Goal: Information Seeking & Learning: Learn about a topic

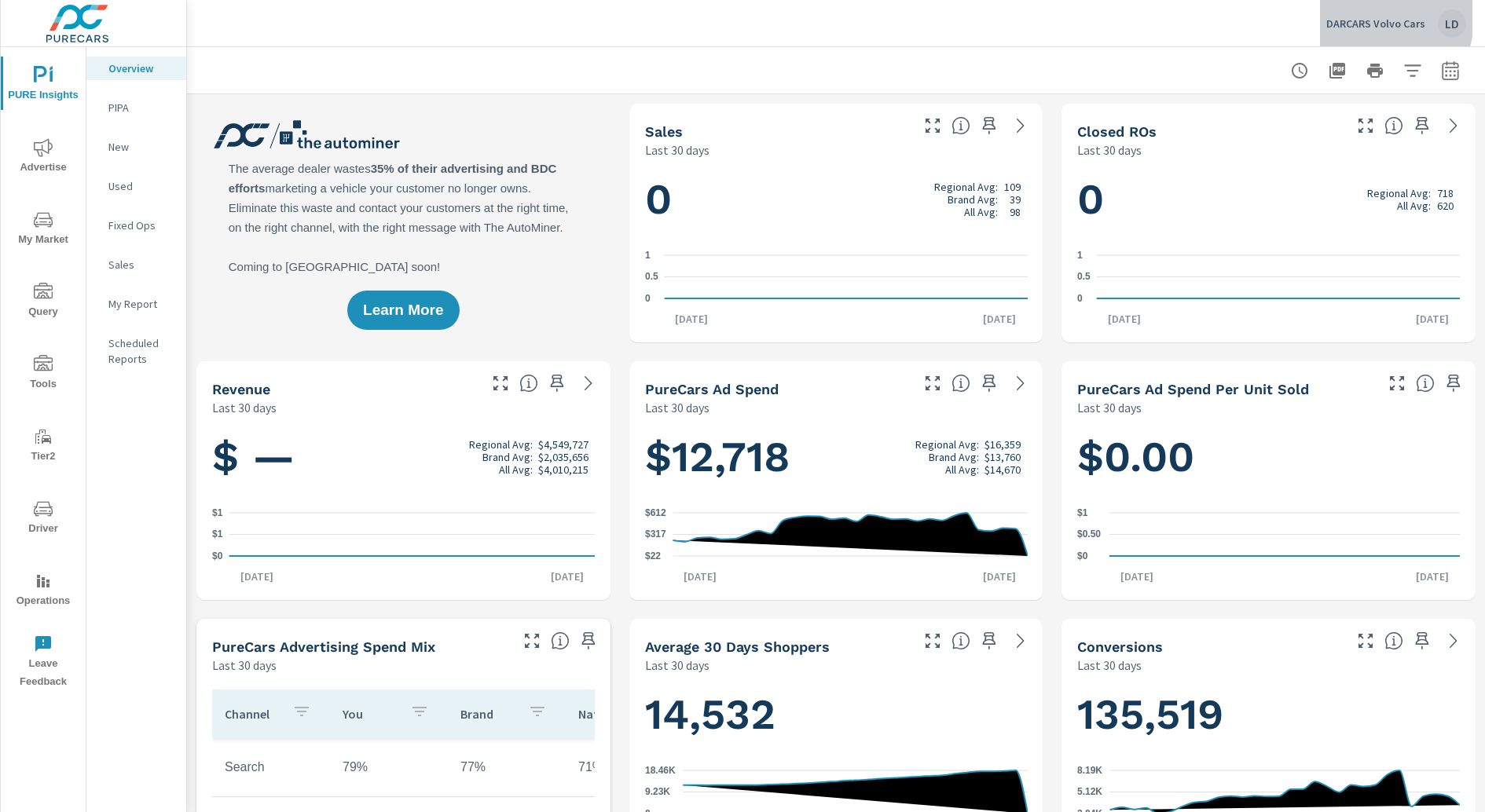
click at [1355, 16] on p "DARCARS Volvo Cars" at bounding box center [1375, 23] width 99 height 14
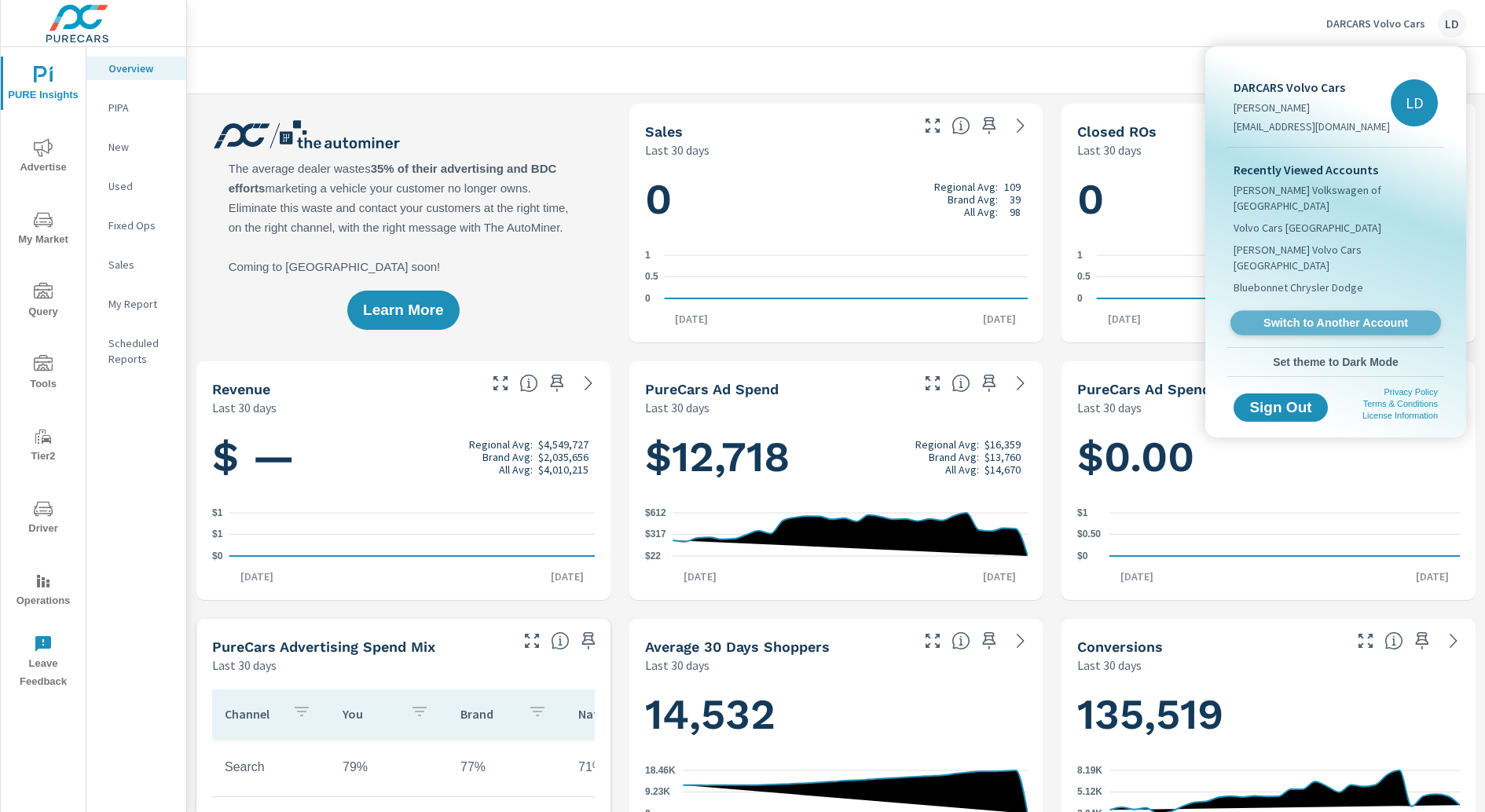
click at [1306, 316] on span "Switch to Another Account" at bounding box center [1334, 323] width 192 height 15
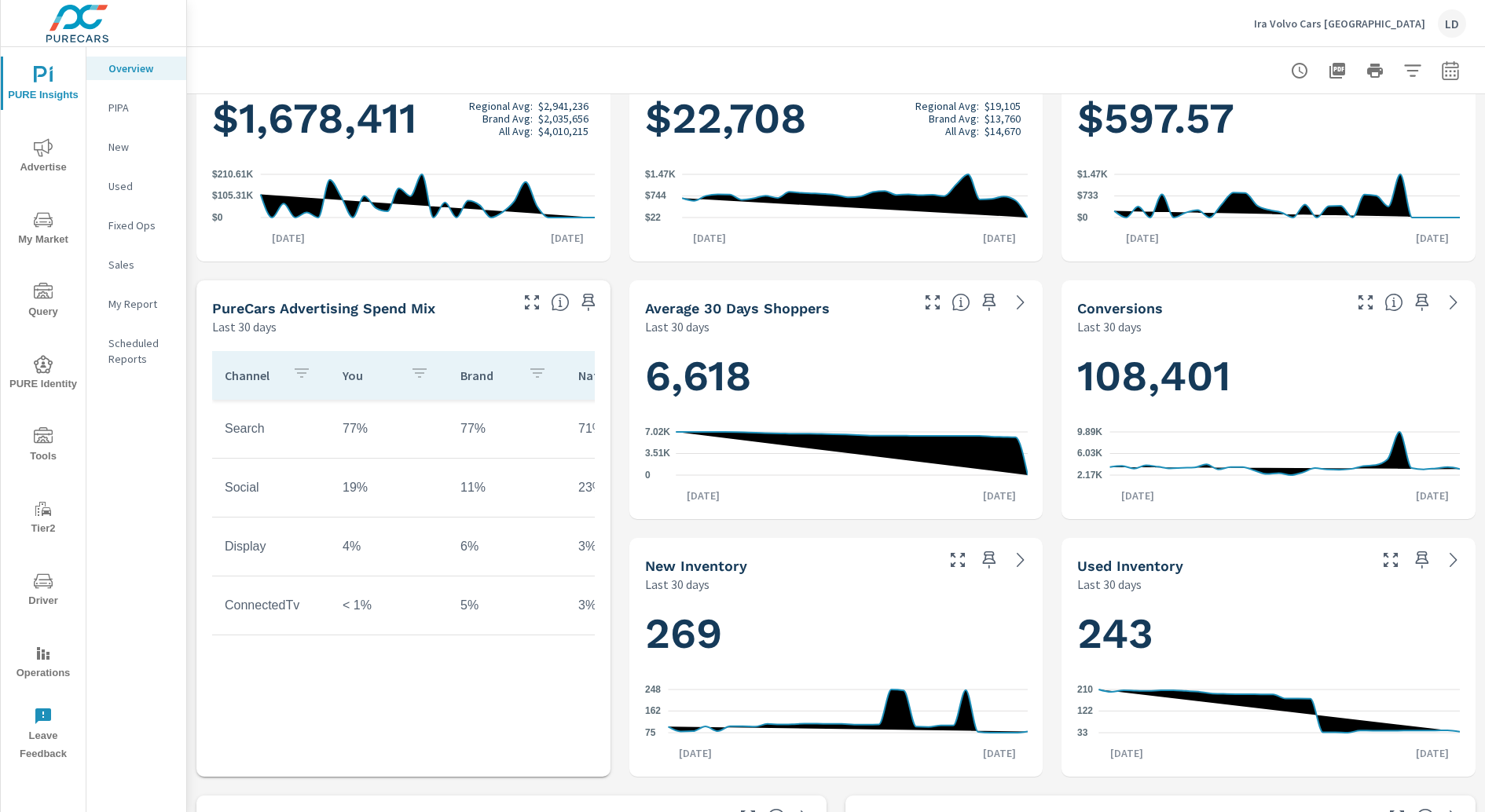
scroll to position [336, 0]
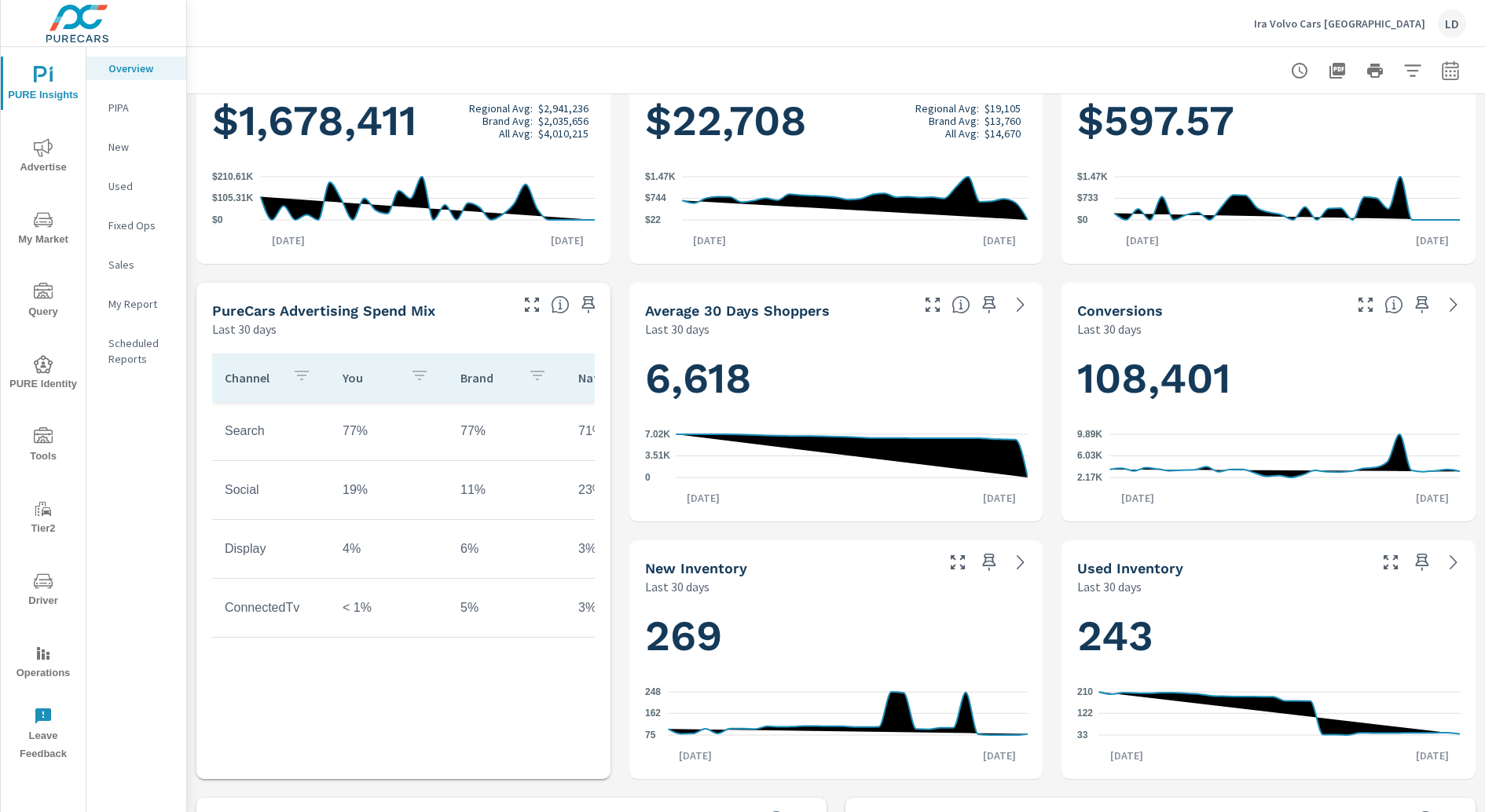
click at [59, 228] on span "My Market" at bounding box center [43, 229] width 76 height 38
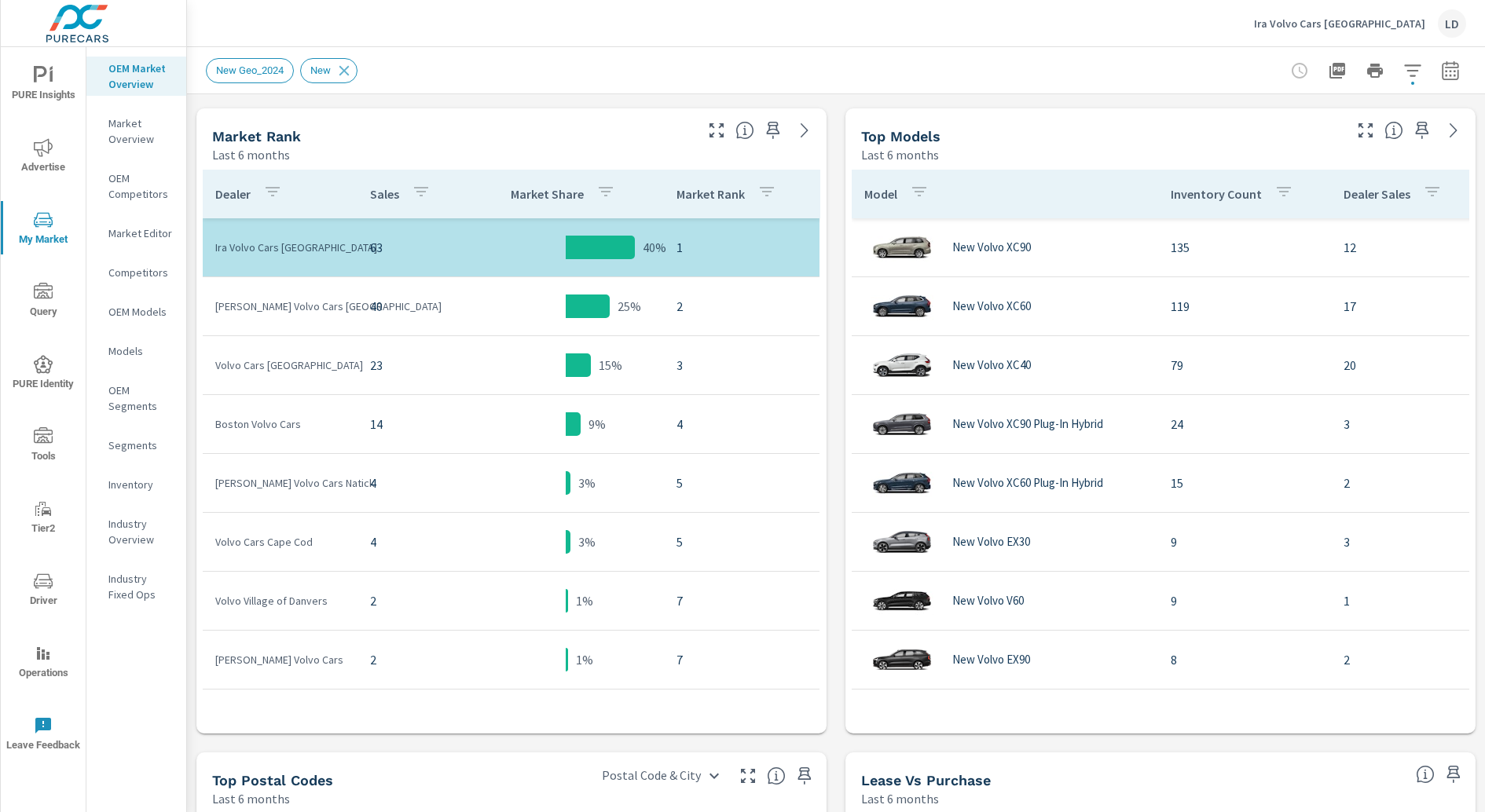
scroll to position [766, 0]
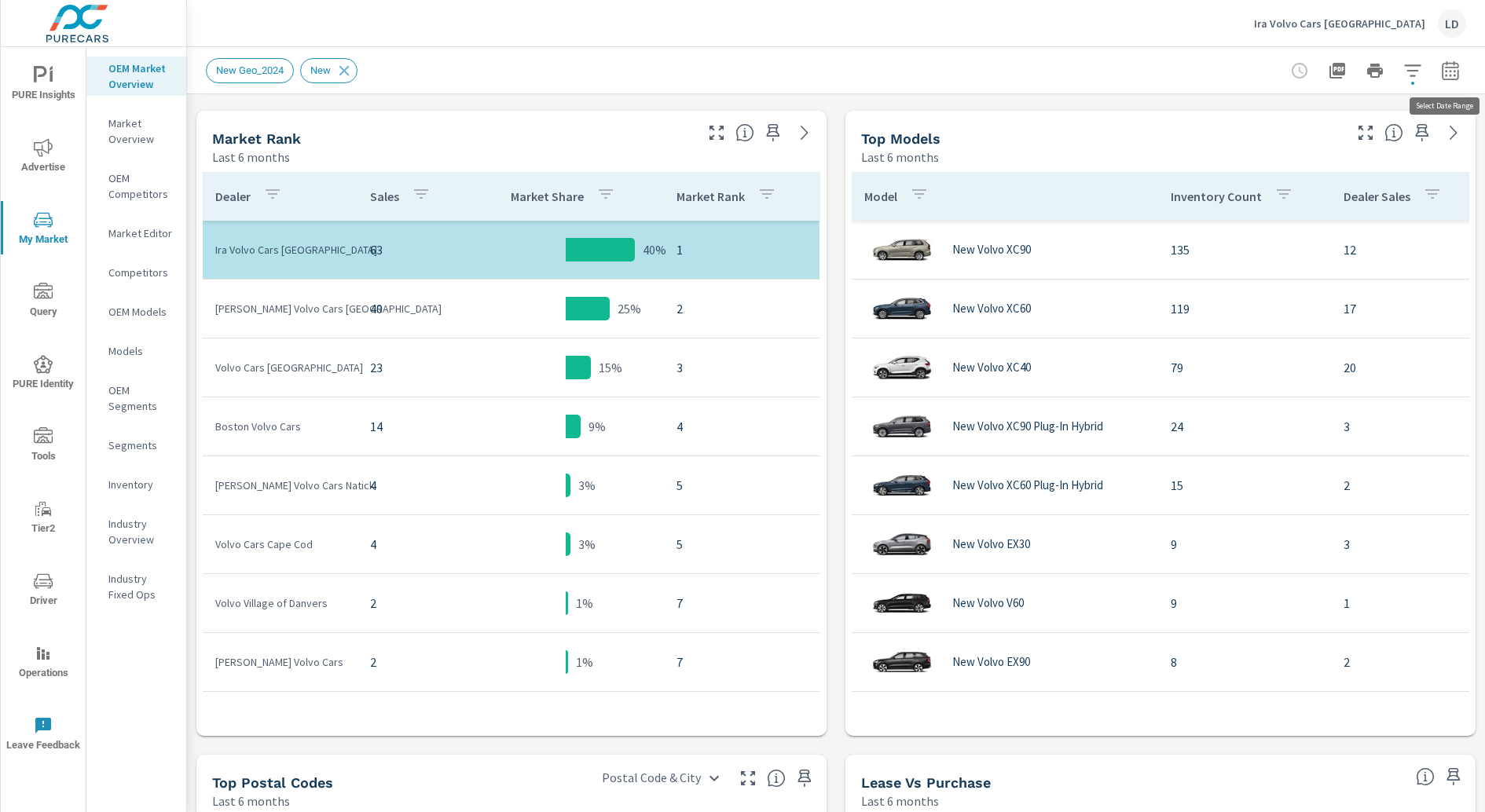
click at [1455, 75] on icon "button" at bounding box center [1449, 73] width 11 height 7
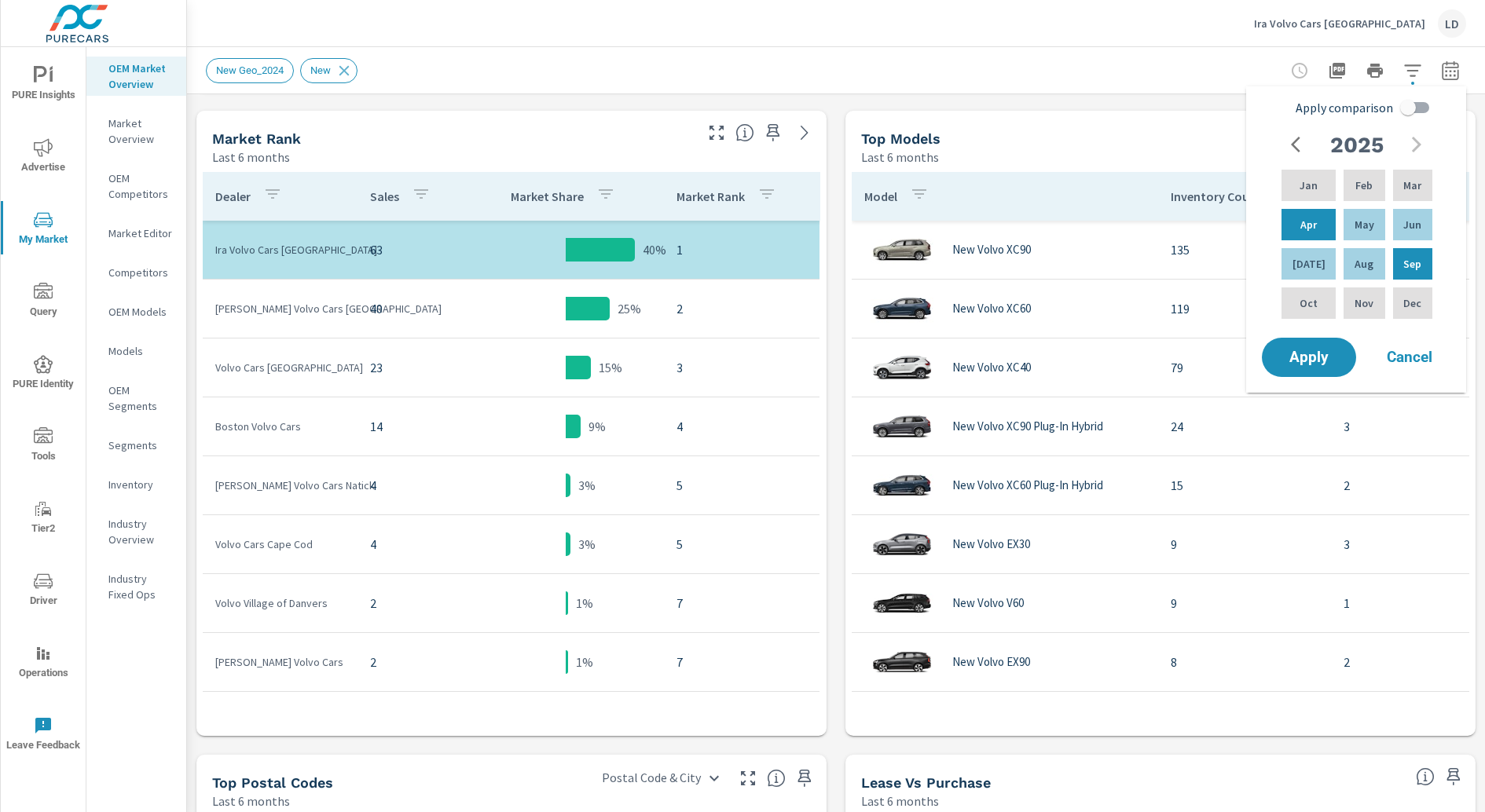
click at [1422, 107] on input "Apply comparison" at bounding box center [1407, 107] width 89 height 30
checkbox input "true"
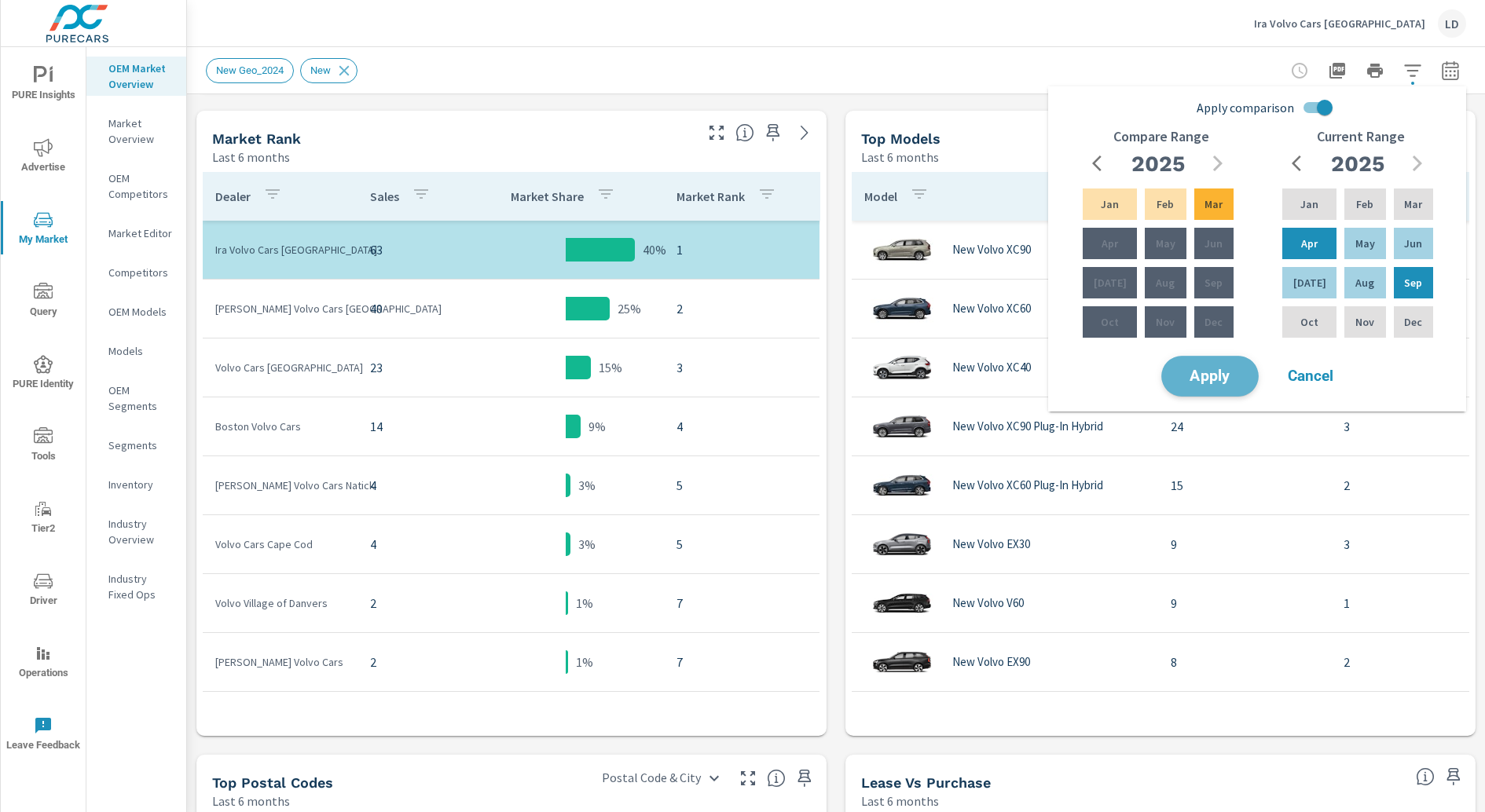
click at [1201, 380] on span "Apply" at bounding box center [1210, 377] width 64 height 15
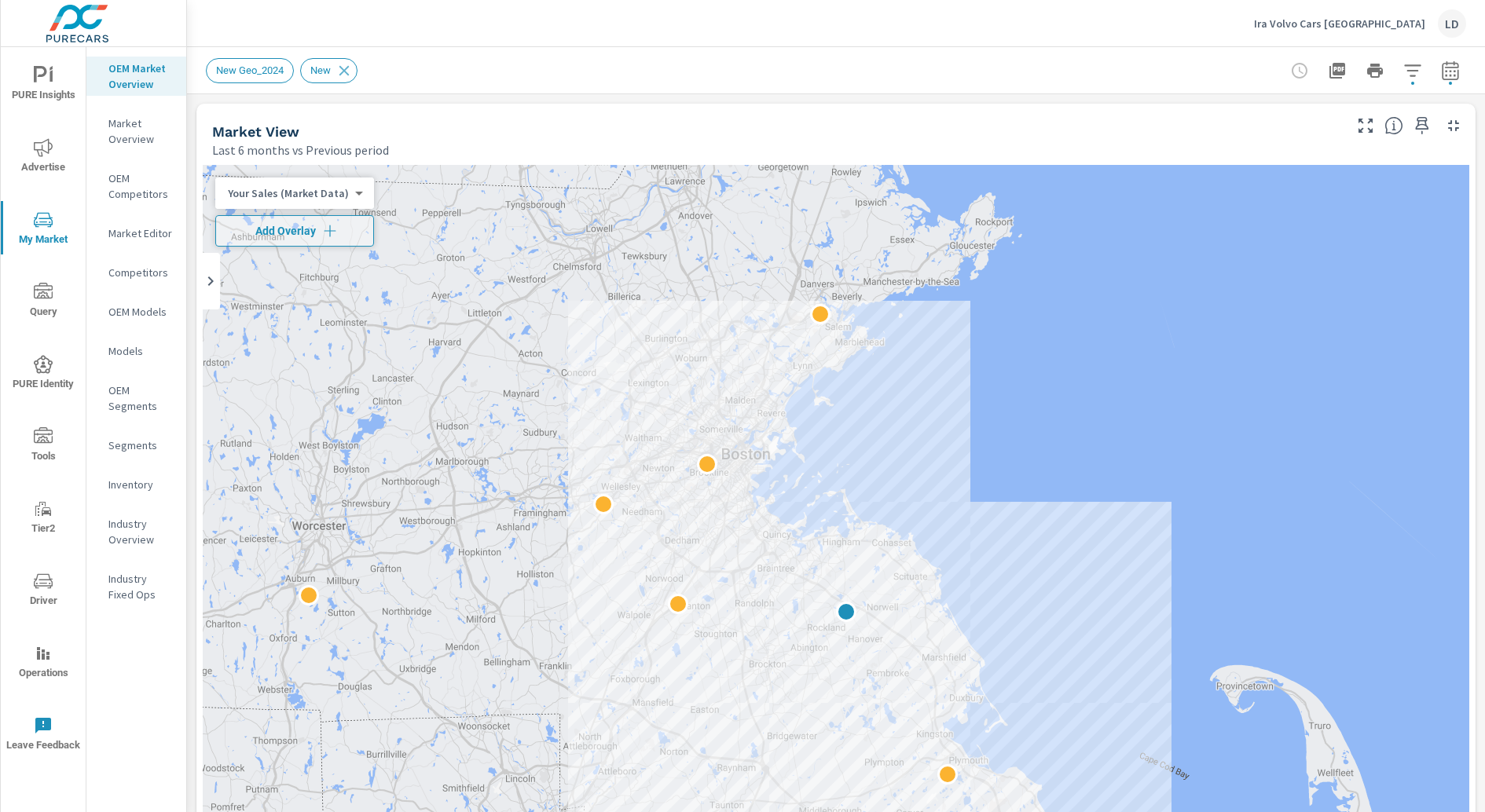
scroll to position [2, 0]
click at [323, 228] on icon "button" at bounding box center [330, 229] width 15 height 15
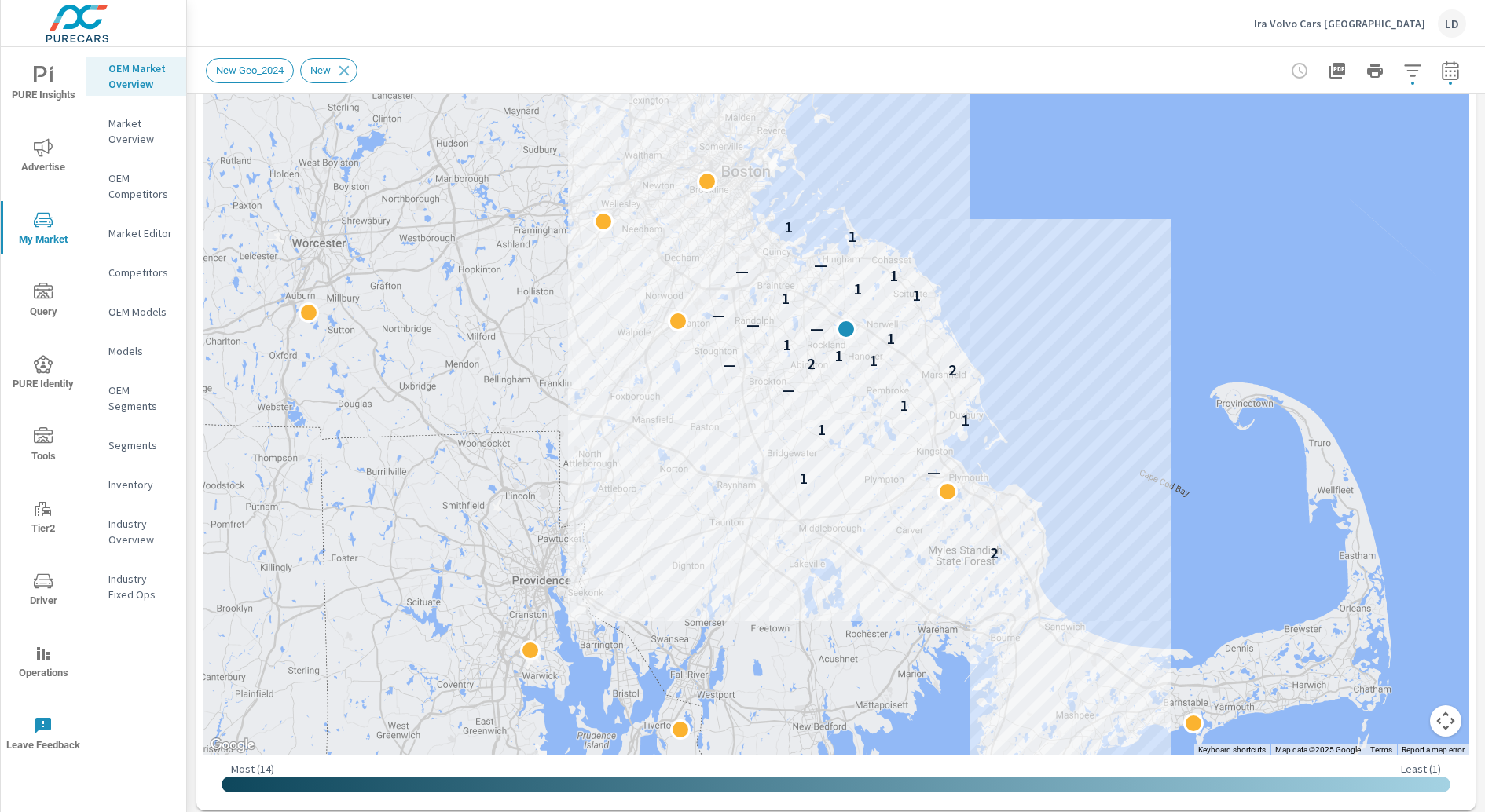
scroll to position [283, 0]
click at [1444, 729] on button "Map camera controls" at bounding box center [1445, 720] width 32 height 32
click at [1403, 626] on button "Zoom in" at bounding box center [1405, 641] width 32 height 32
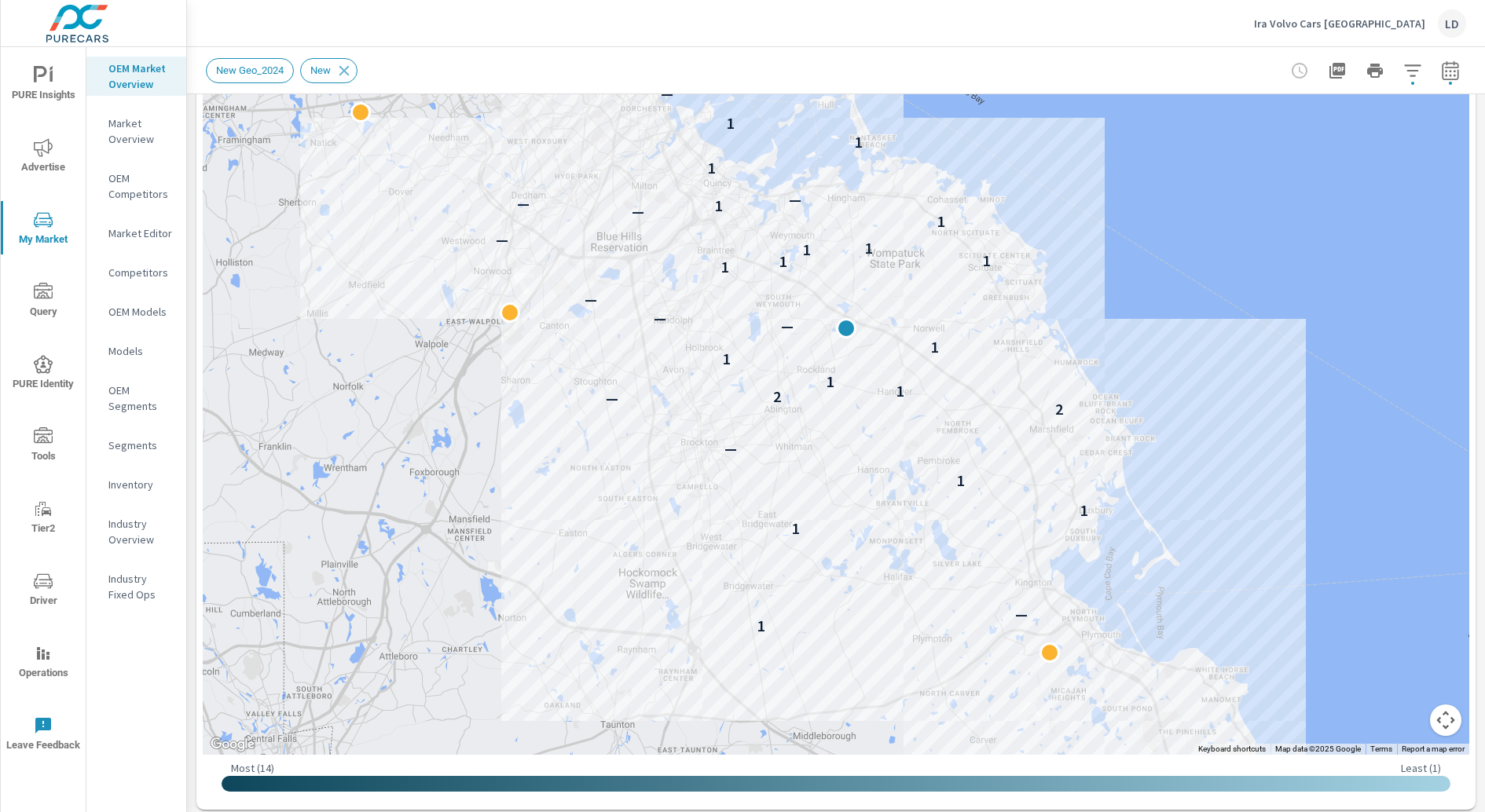
drag, startPoint x: 126, startPoint y: 490, endPoint x: 294, endPoint y: 15, distance: 503.8
click at [0, 0] on div "PURE Insights Advertise My Market Query PURE Identity Tools Tier2 Driver Operat…" at bounding box center [93, 406] width 187 height 812
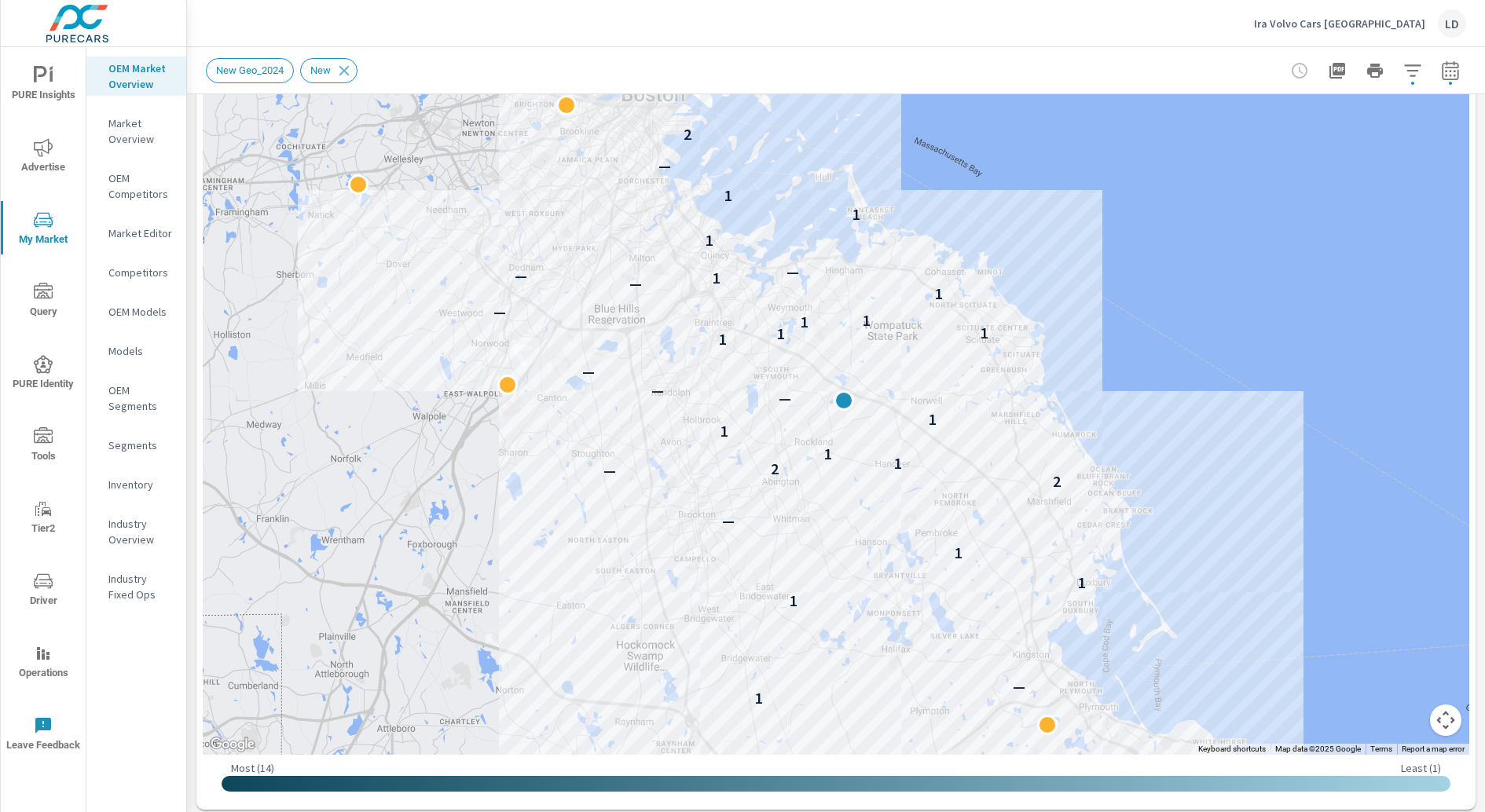
drag, startPoint x: 361, startPoint y: 298, endPoint x: 358, endPoint y: 371, distance: 73.1
click at [358, 371] on div "2 1 — 1 1 1 — 2 — 2 1 1 1 1 — — — 1 1 1 1 1 — 1 — 1 — — 1 1 1 — 2" at bounding box center [835, 318] width 1266 height 873
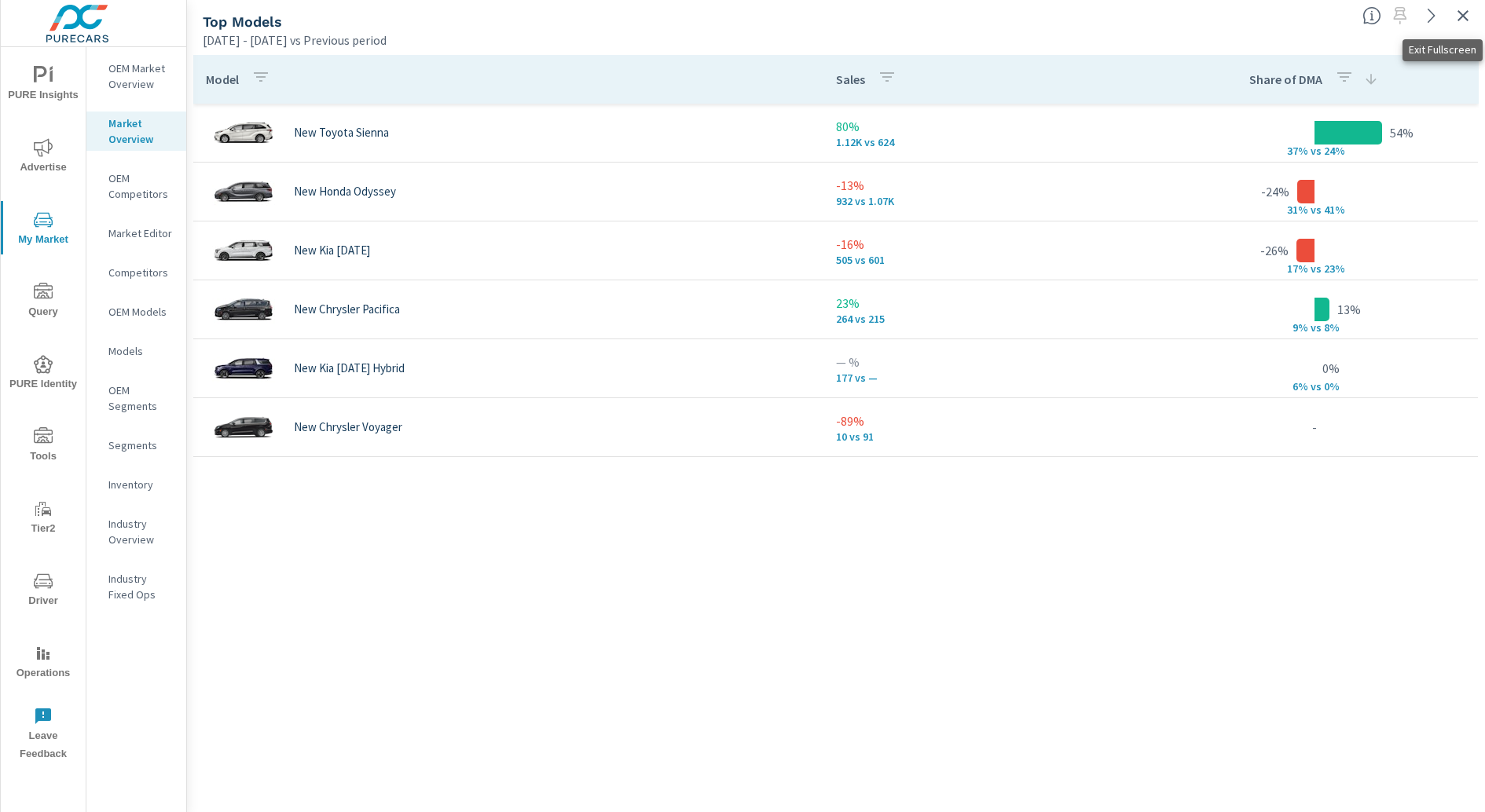
click at [1466, 17] on icon "button" at bounding box center [1463, 16] width 19 height 19
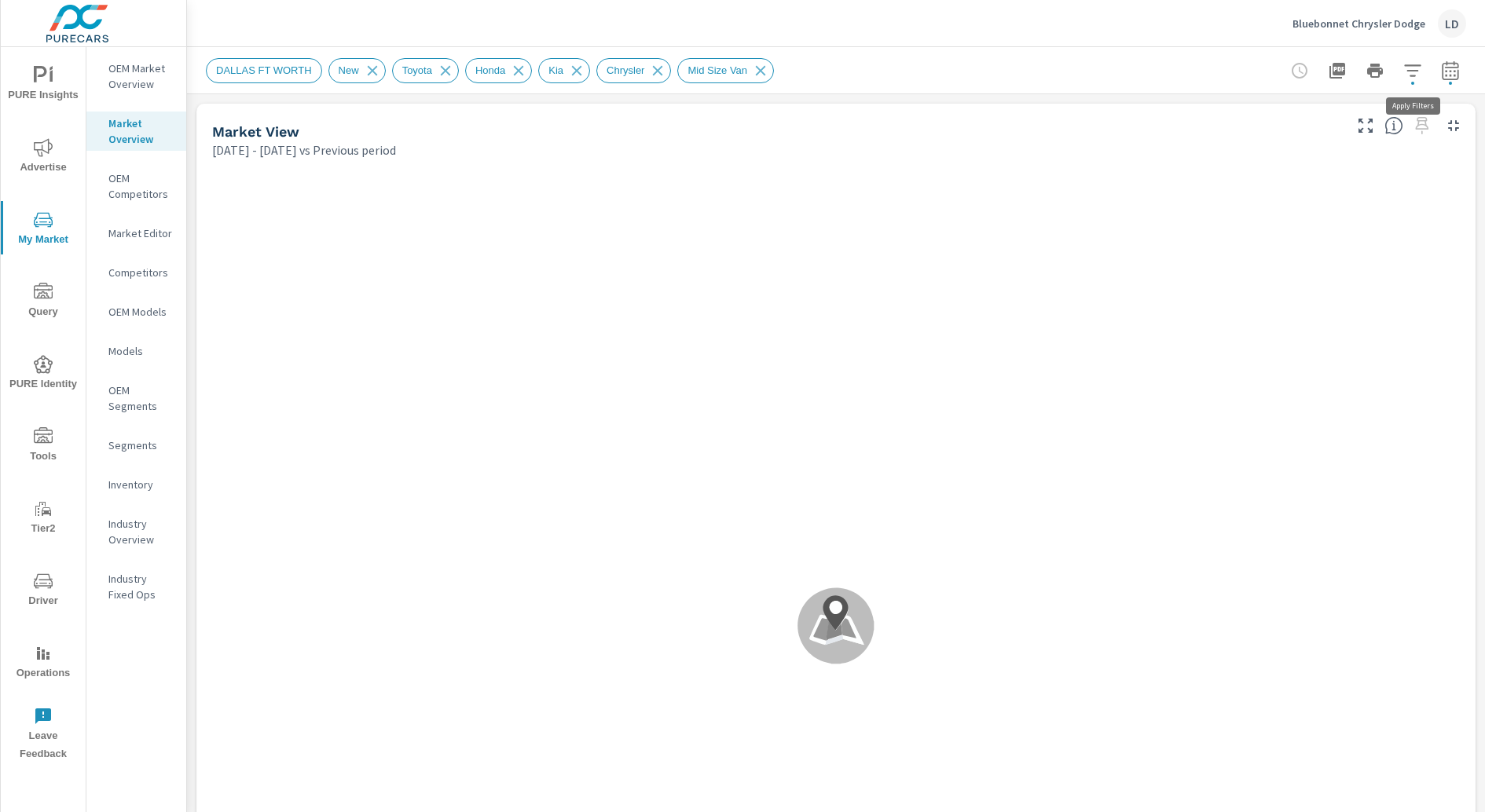
scroll to position [1119, 0]
click at [1419, 63] on icon "button" at bounding box center [1413, 71] width 19 height 19
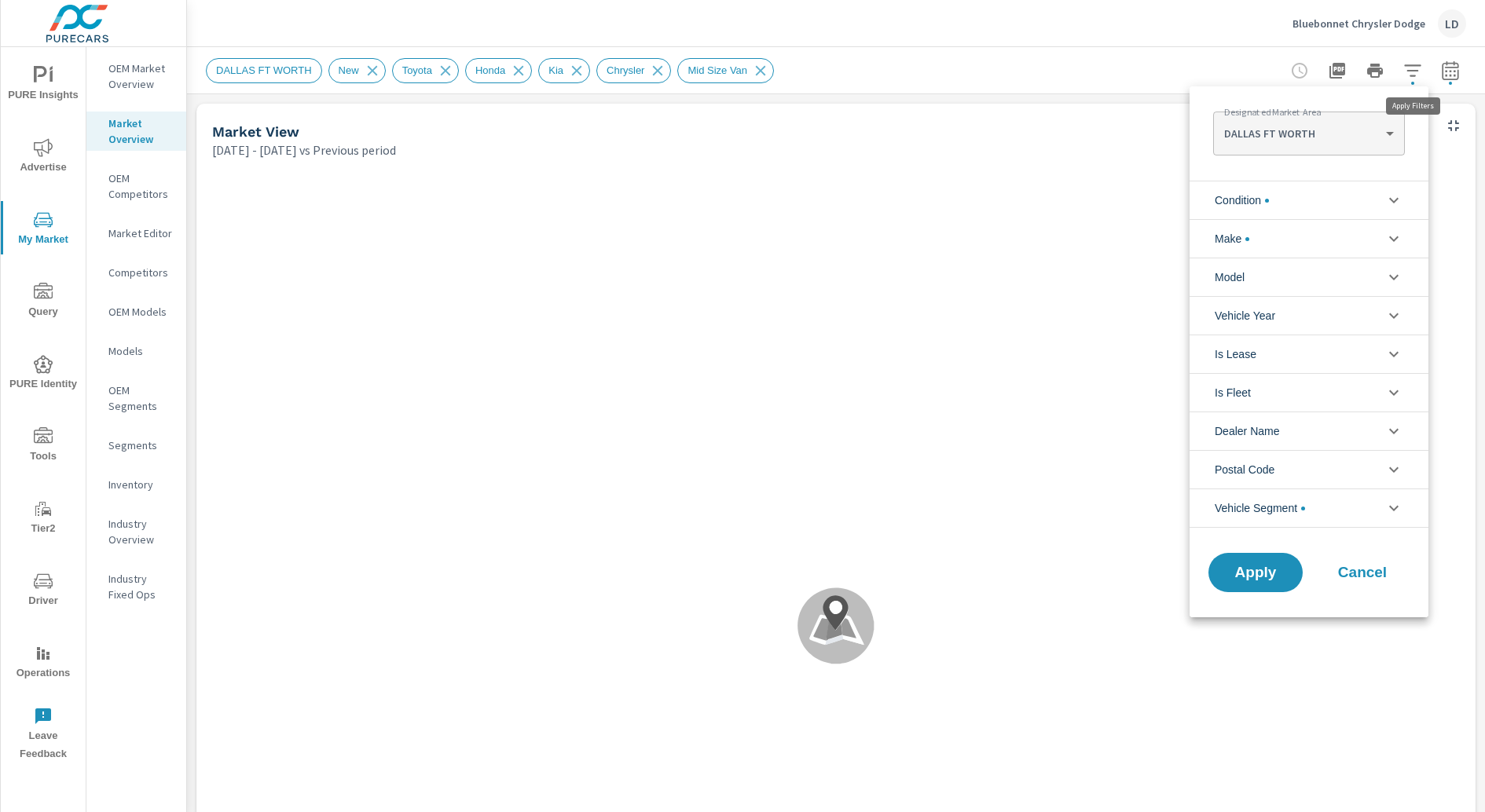
scroll to position [53, 0]
click at [1321, 141] on body "PURE Insights Advertise My Market Query PURE Identity Tools Tier2 Driver Operat…" at bounding box center [742, 406] width 1485 height 812
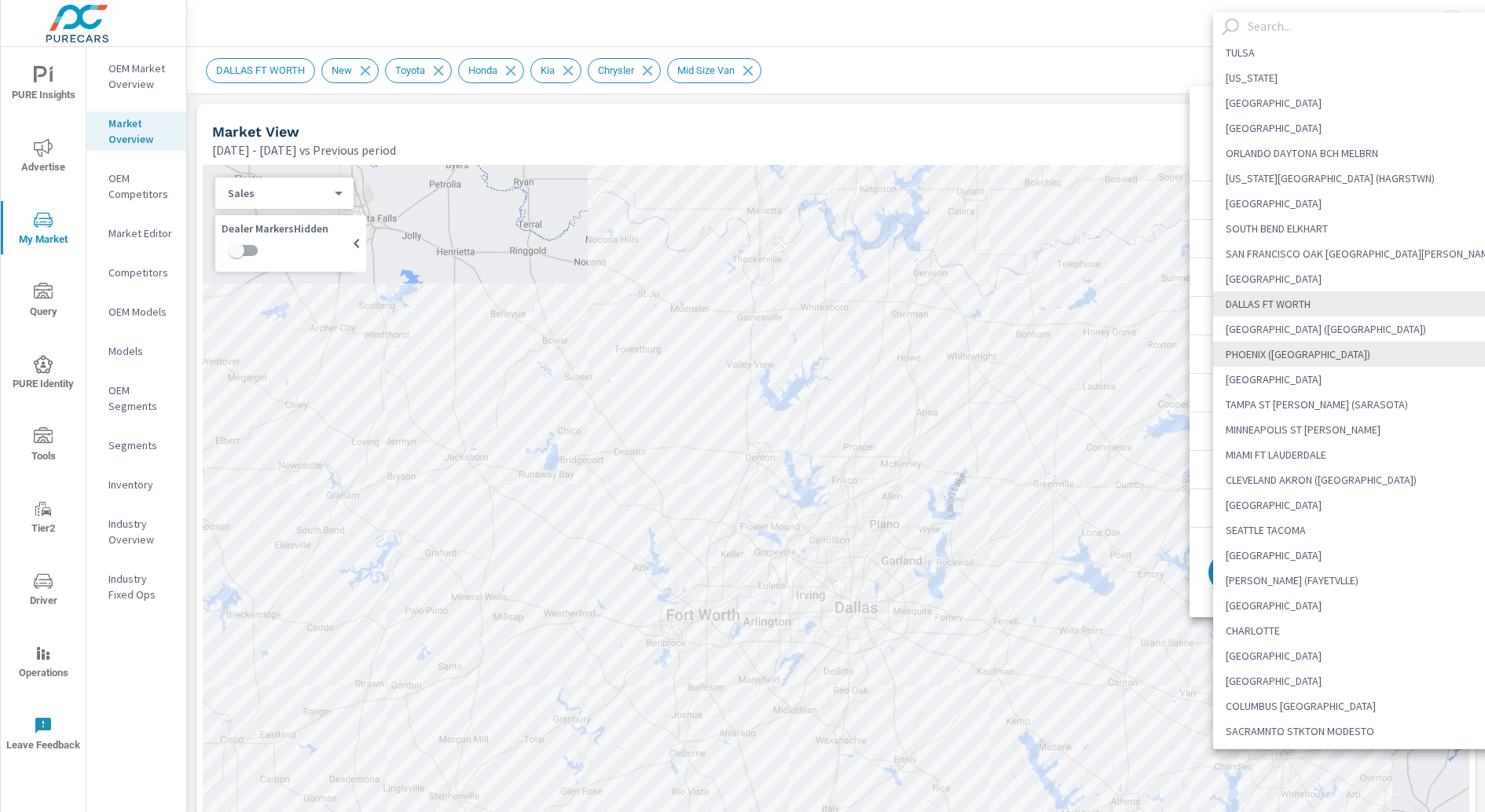
click at [1266, 23] on input "text" at bounding box center [1376, 26] width 269 height 28
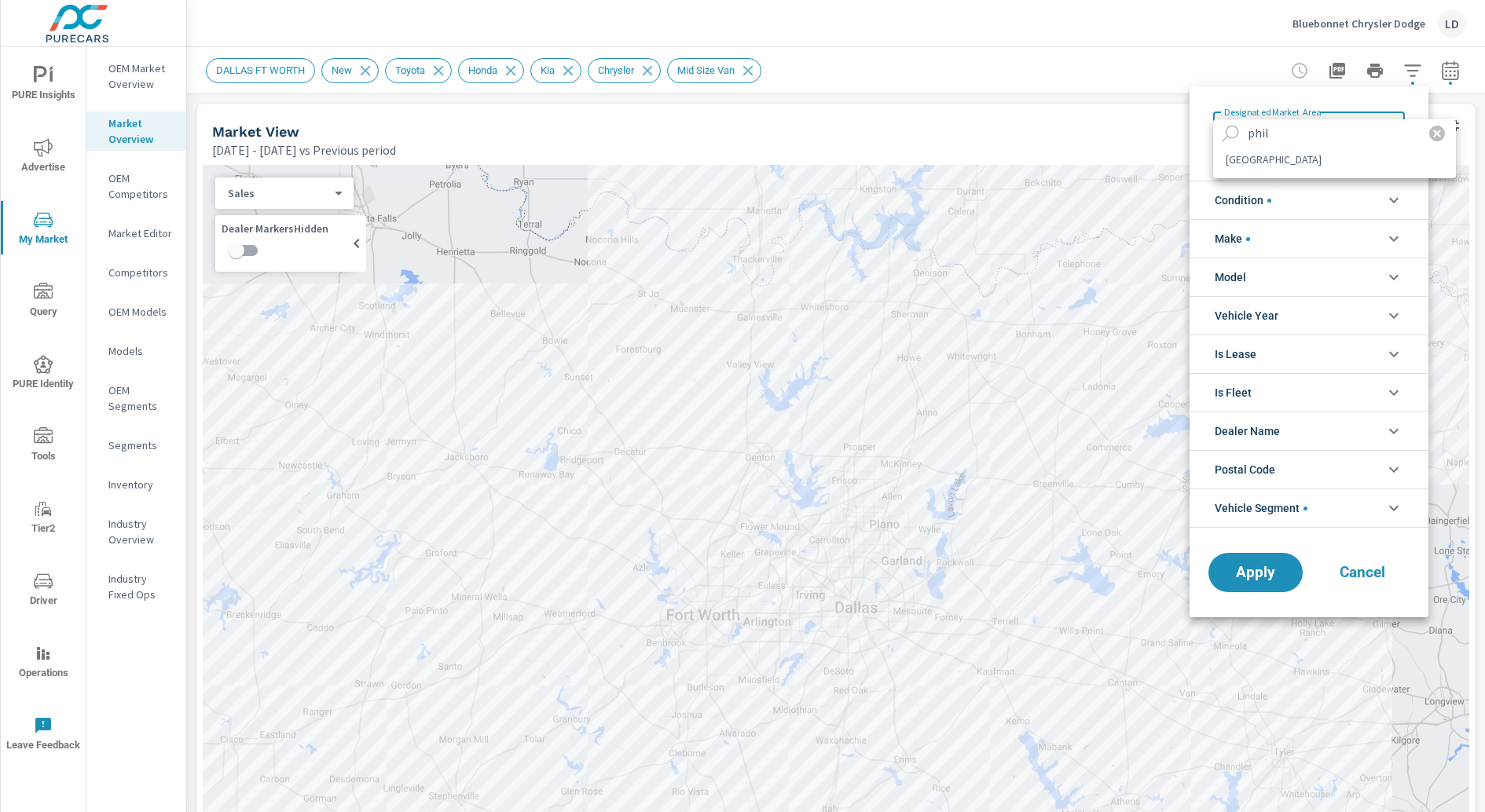
type input "phil"
click at [1264, 171] on li "[GEOGRAPHIC_DATA]" at bounding box center [1333, 159] width 243 height 25
type Area "[GEOGRAPHIC_DATA]"
click at [1316, 198] on li "Condition" at bounding box center [1308, 200] width 239 height 38
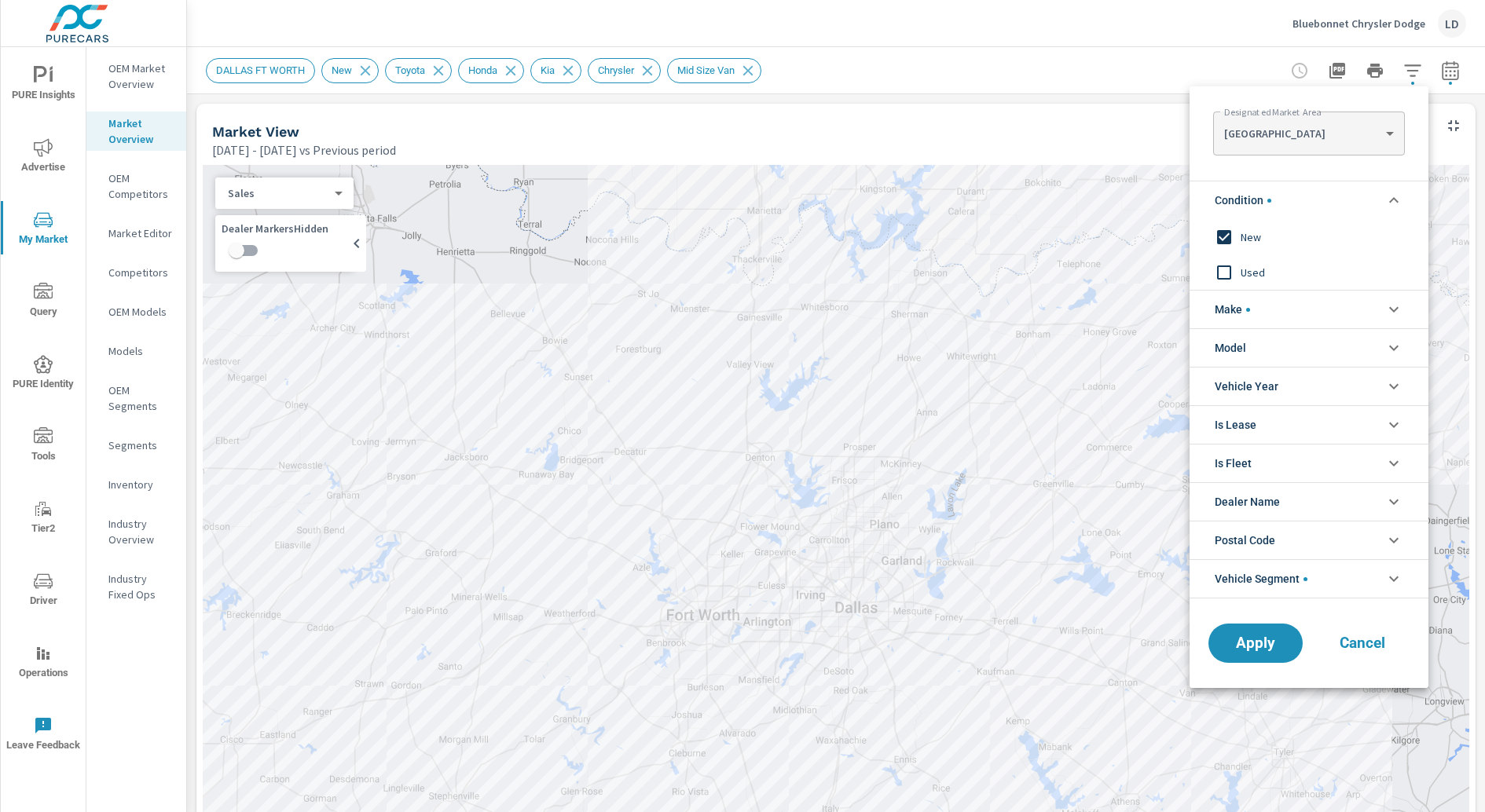
click at [1329, 201] on li "Condition" at bounding box center [1308, 200] width 239 height 38
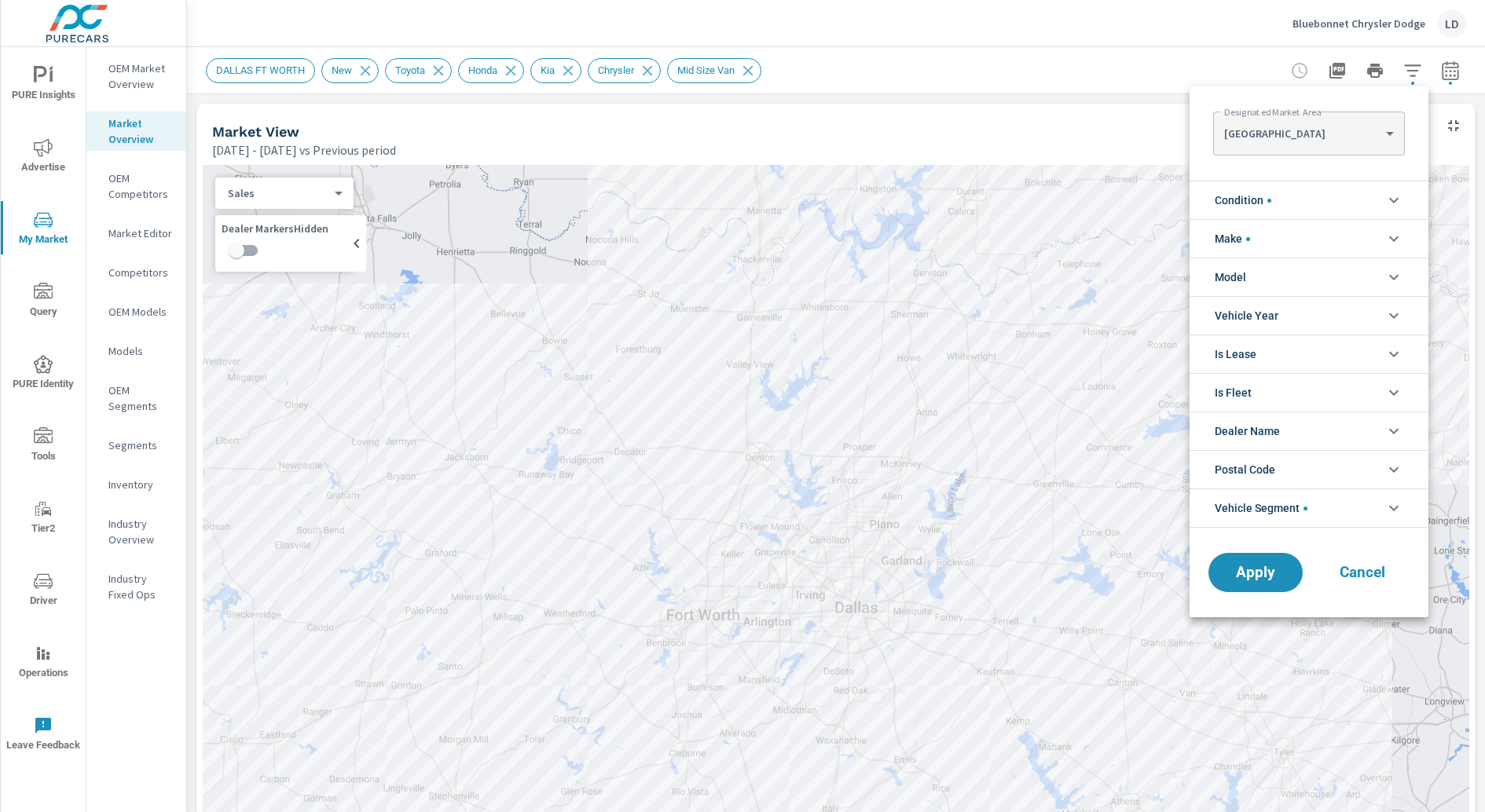
click at [1300, 243] on li "Make" at bounding box center [1308, 238] width 239 height 38
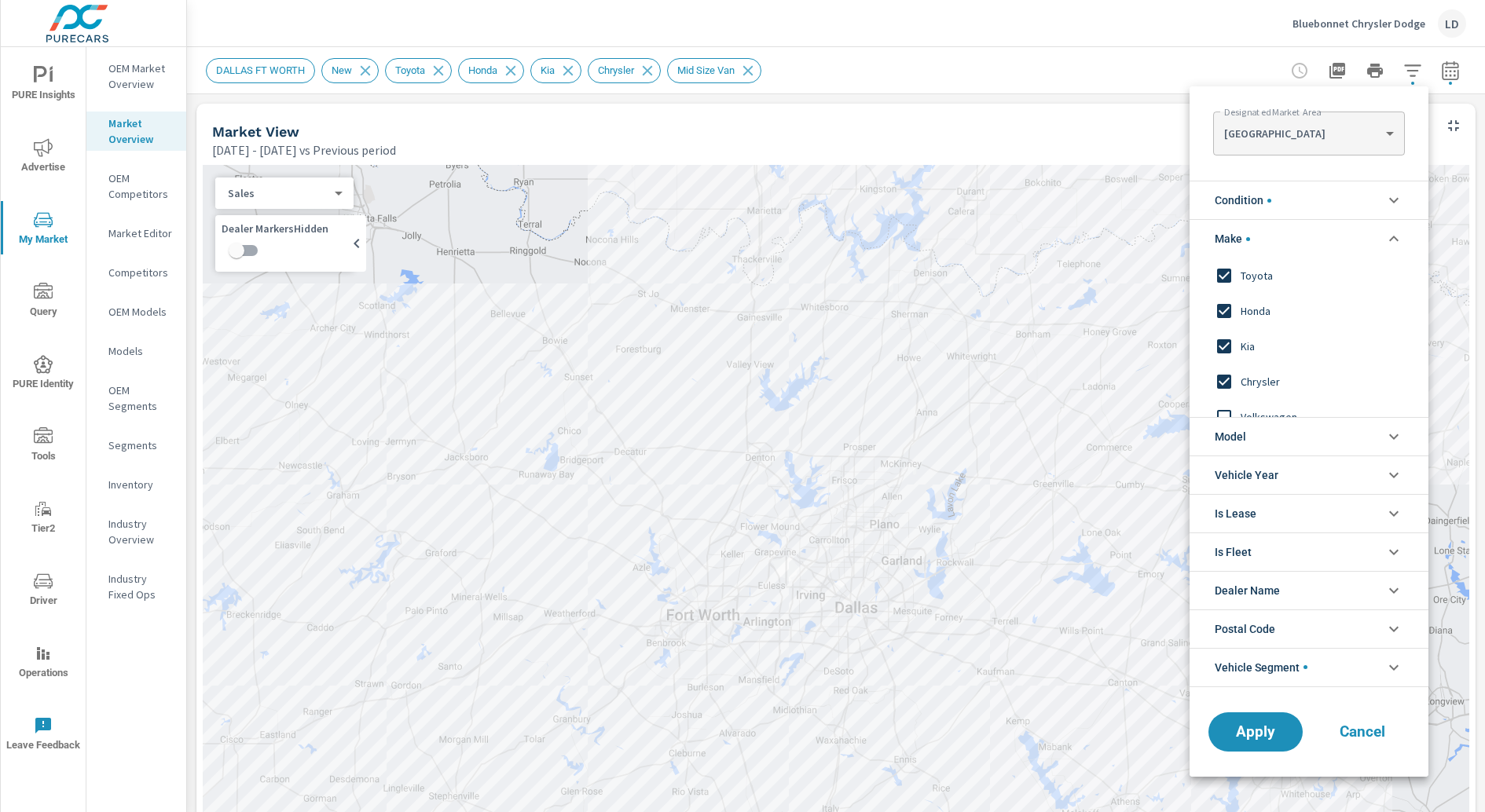
click at [1225, 276] on input "filter options" at bounding box center [1224, 275] width 33 height 33
click at [1224, 303] on input "filter options" at bounding box center [1224, 311] width 33 height 33
click at [1223, 346] on input "filter options" at bounding box center [1224, 346] width 33 height 33
click at [1223, 376] on input "filter options" at bounding box center [1224, 382] width 33 height 33
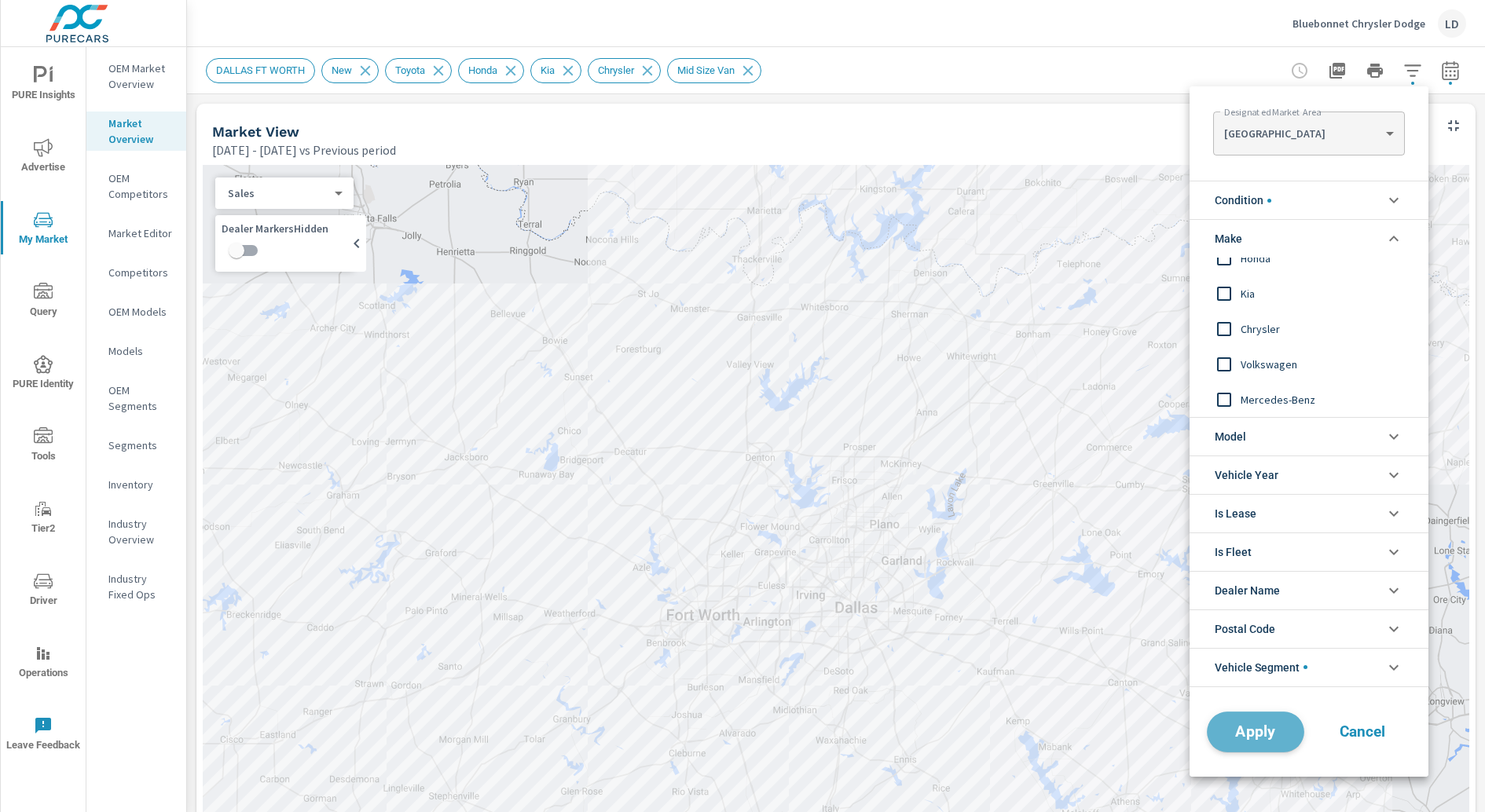
click at [1264, 728] on span "Apply" at bounding box center [1255, 731] width 64 height 15
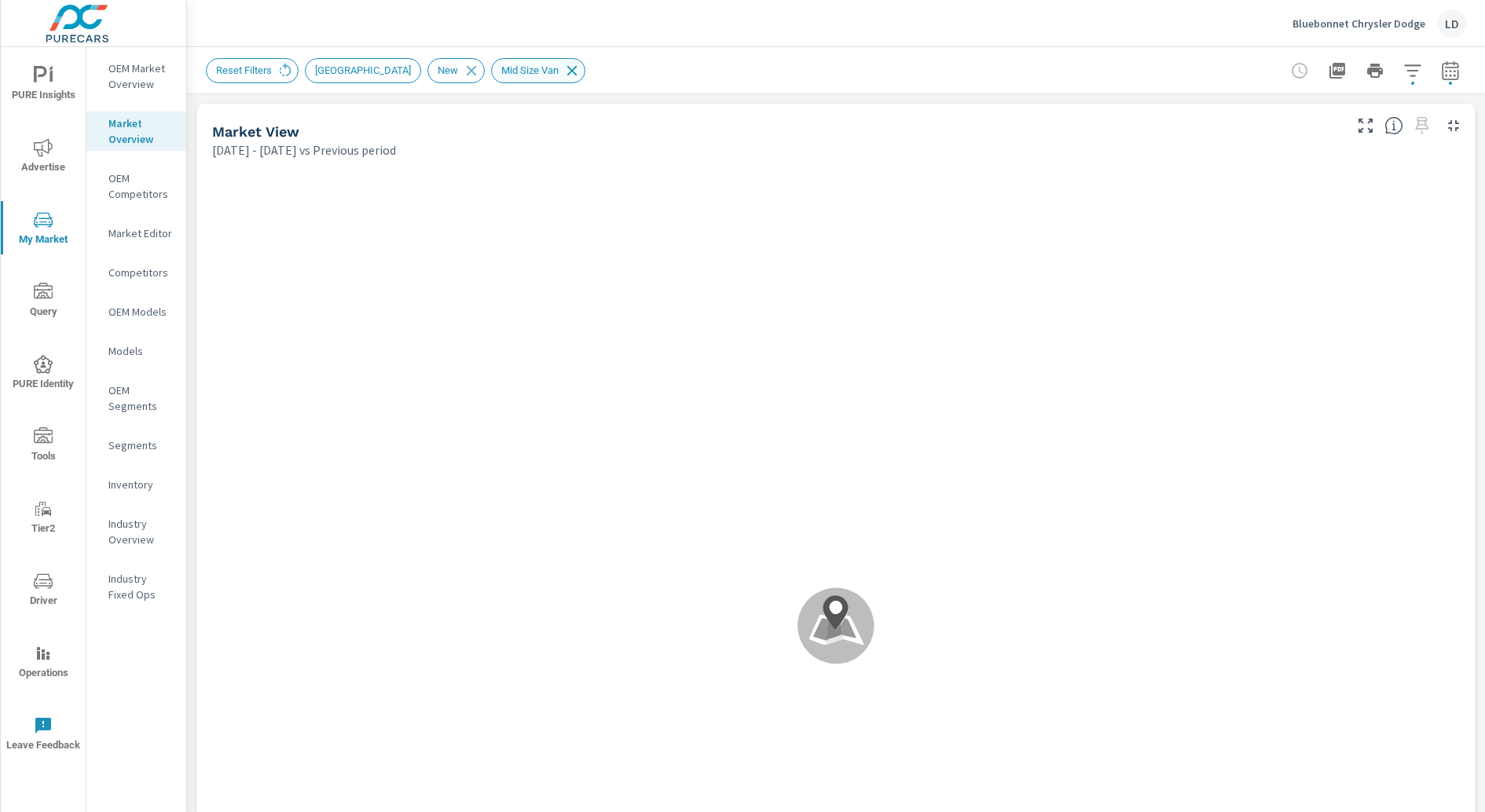
click at [567, 67] on icon at bounding box center [572, 70] width 11 height 11
click at [1410, 80] on icon "button" at bounding box center [1413, 71] width 19 height 19
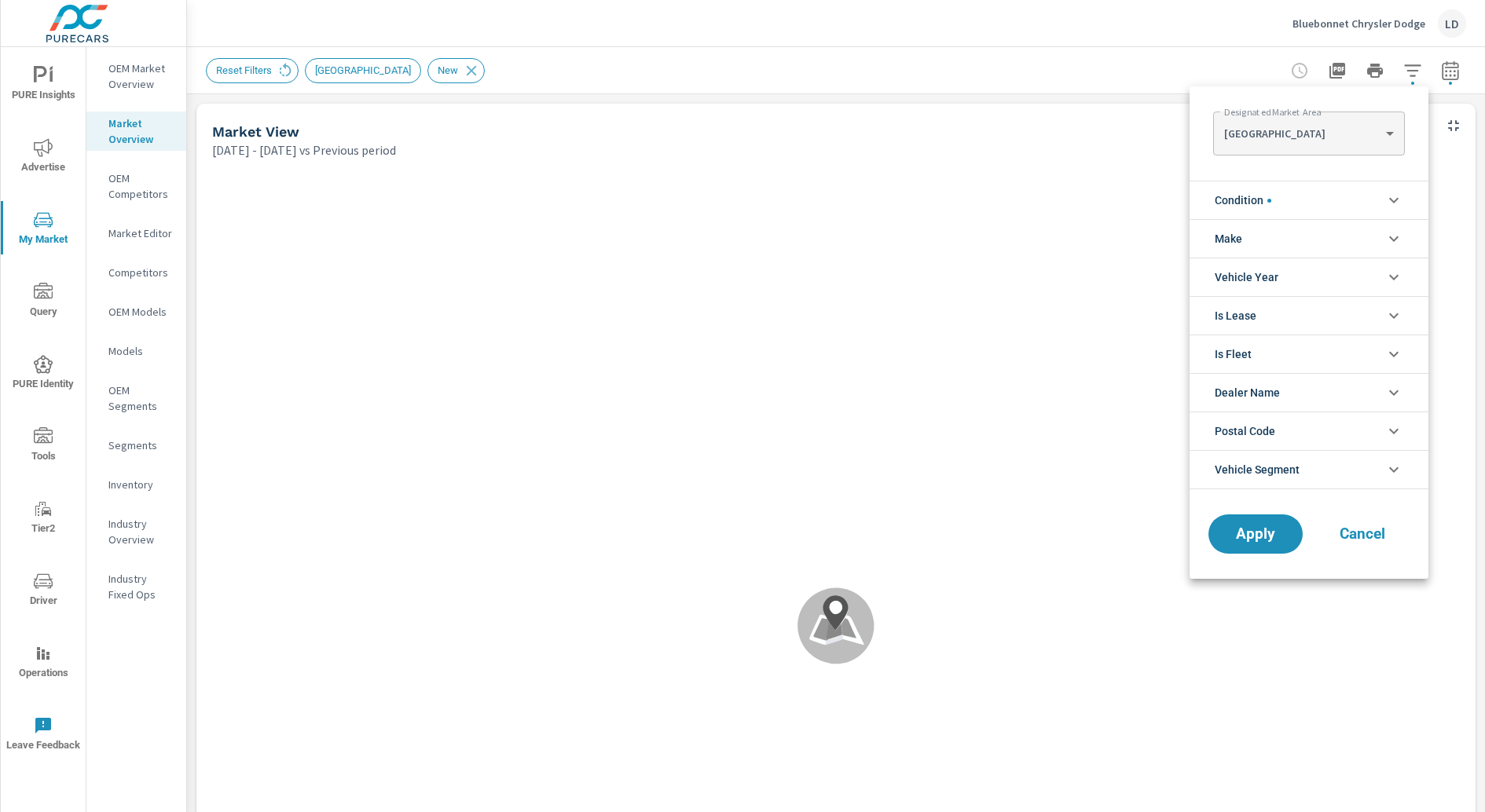
scroll to position [1119, 0]
click at [1347, 472] on li "Vehicle Segment" at bounding box center [1308, 469] width 239 height 39
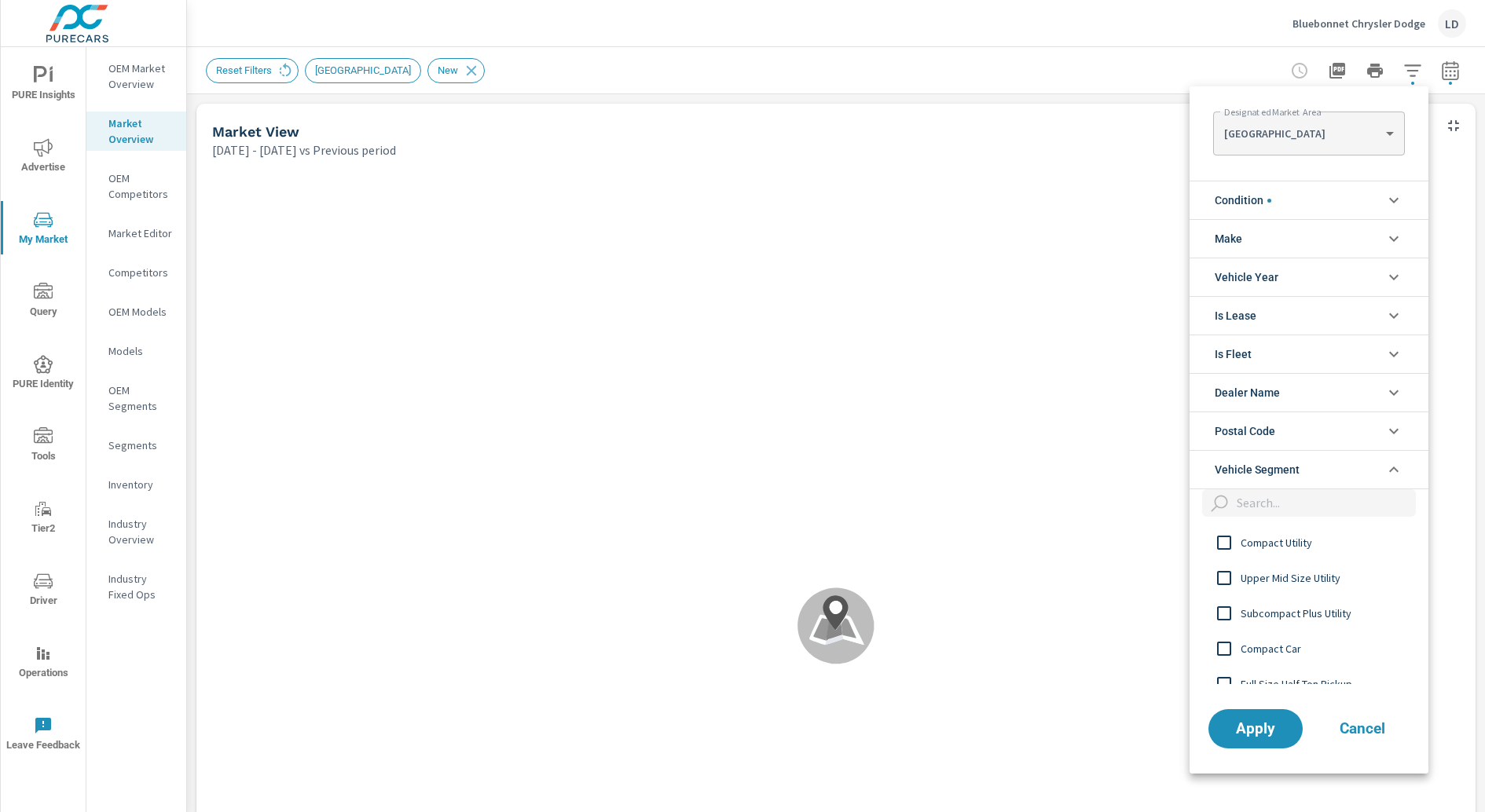
click at [1295, 508] on input "filter options" at bounding box center [1322, 503] width 185 height 28
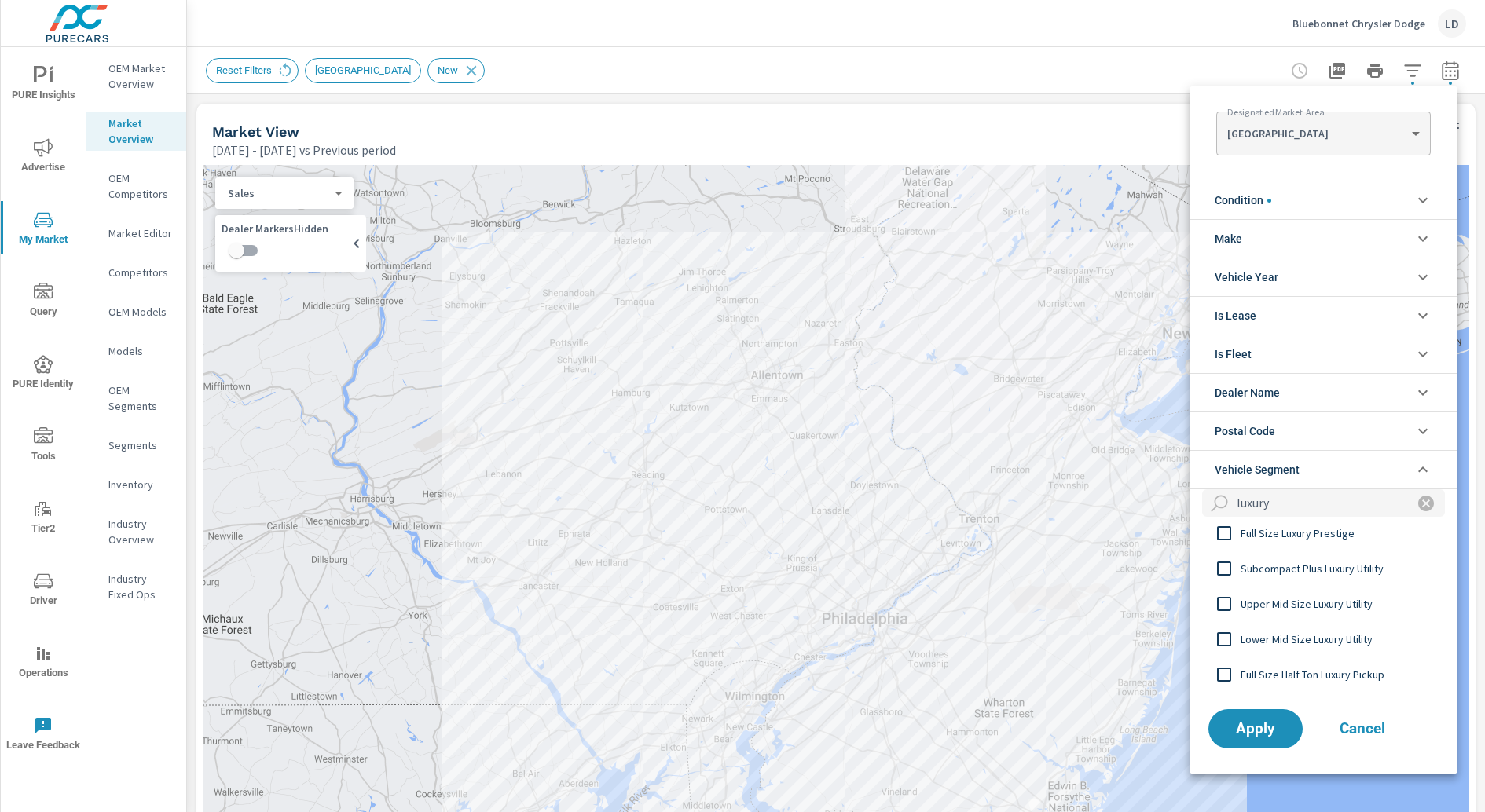
scroll to position [335, 0]
type input "luxury"
click at [1275, 599] on span "Upper Mid Size Luxury Utility" at bounding box center [1326, 596] width 172 height 19
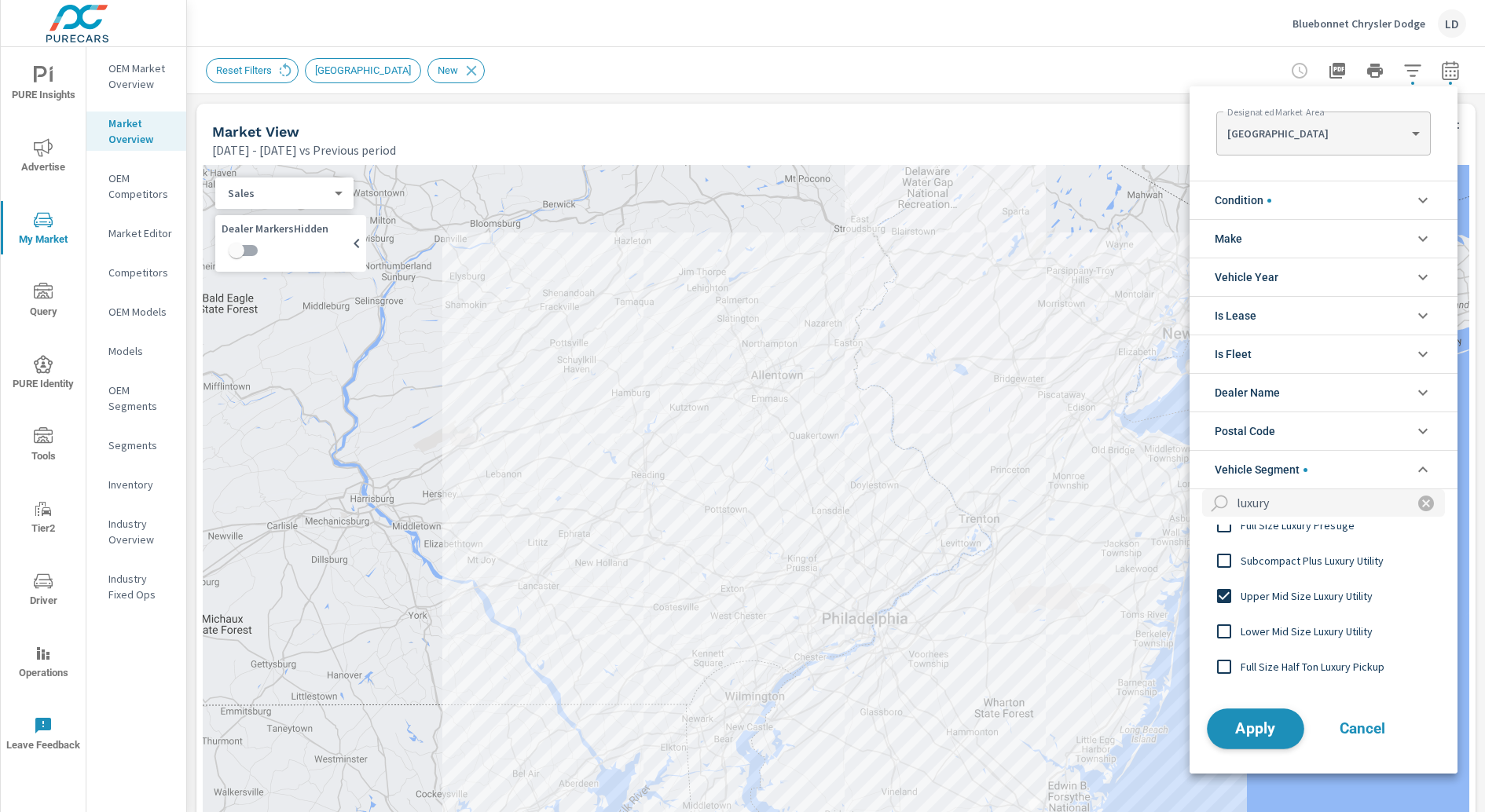
click at [1243, 721] on span "Apply" at bounding box center [1255, 728] width 64 height 15
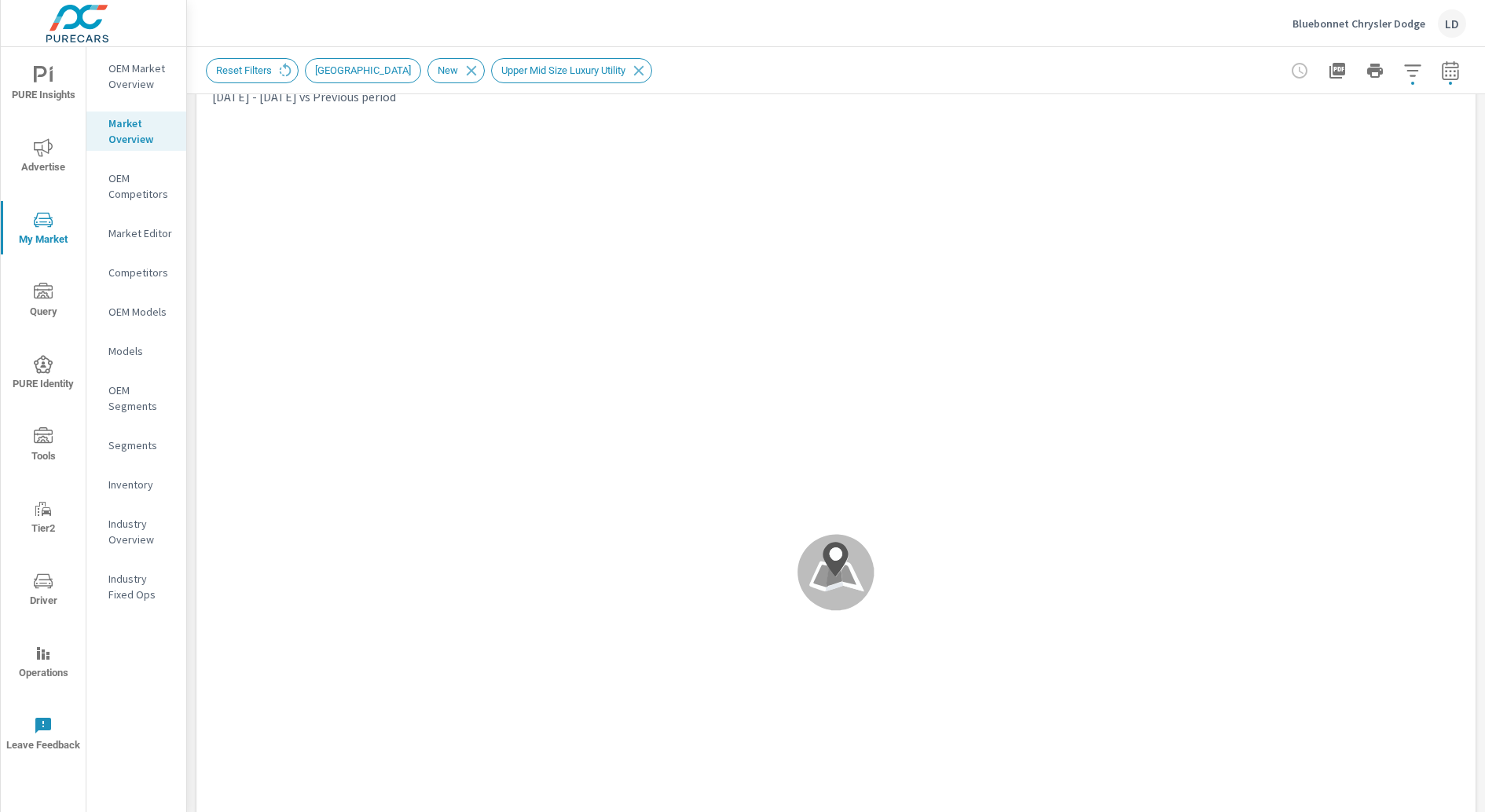
scroll to position [1119, 0]
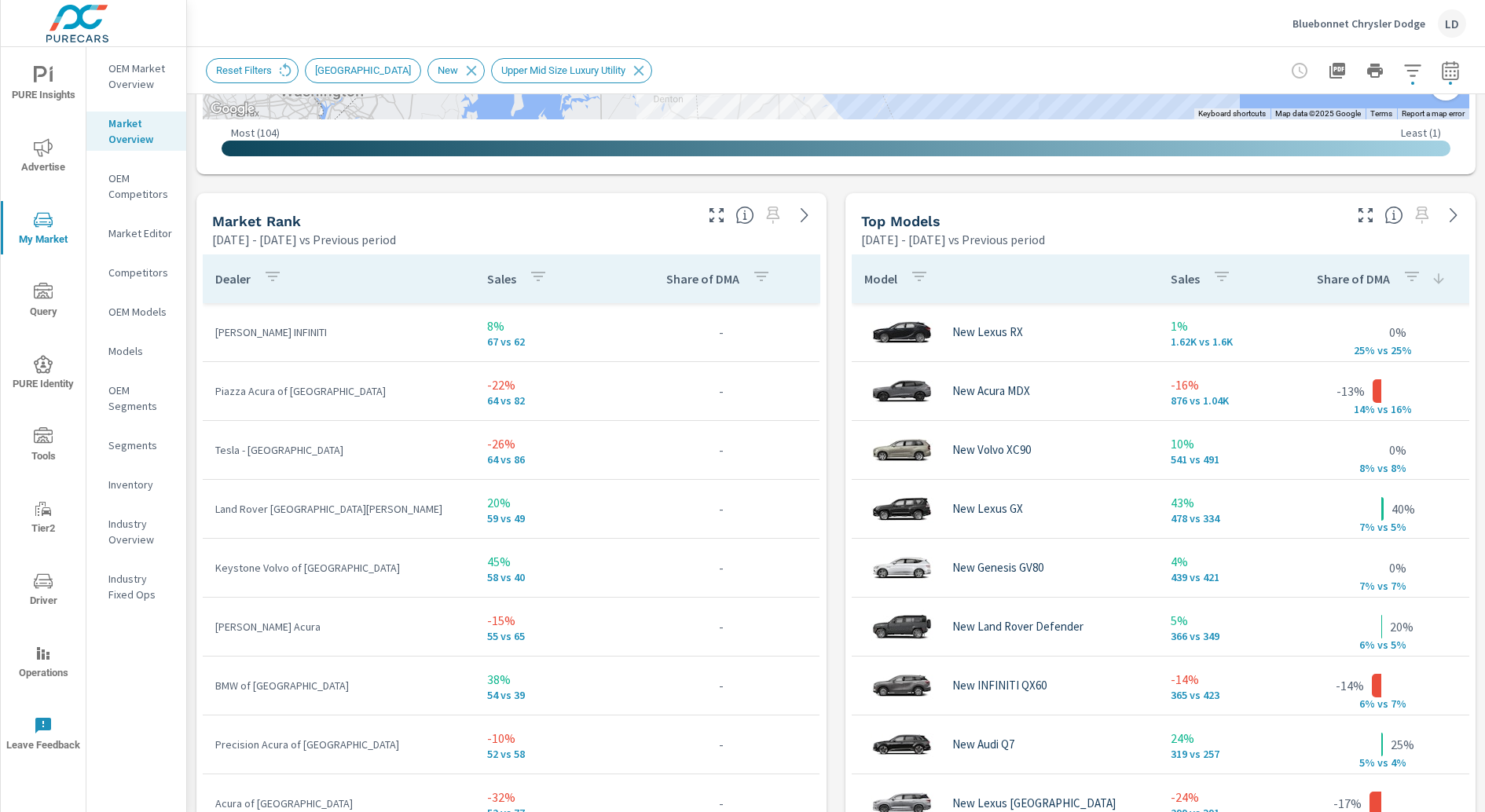
scroll to position [923, 0]
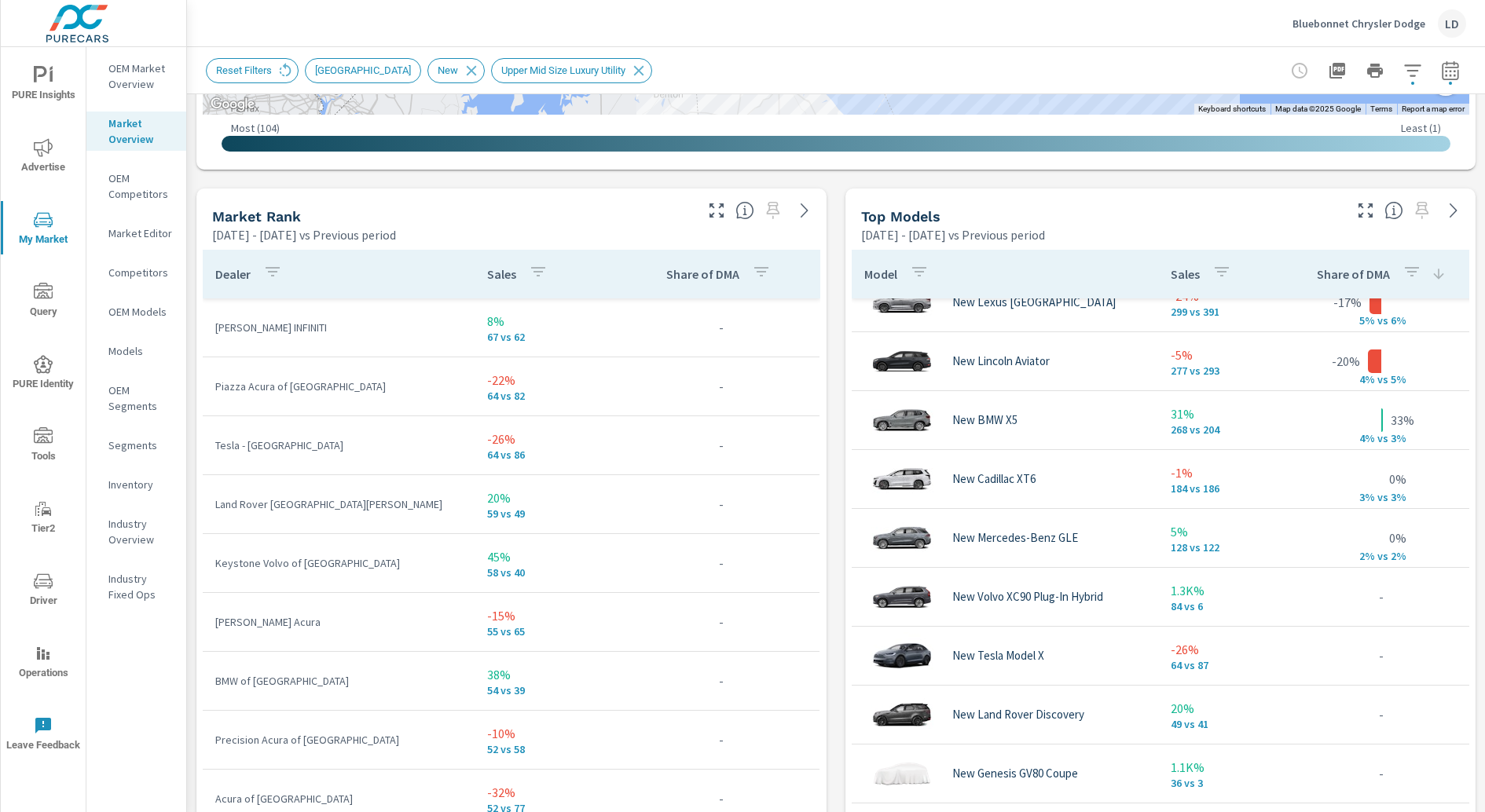
scroll to position [504, 0]
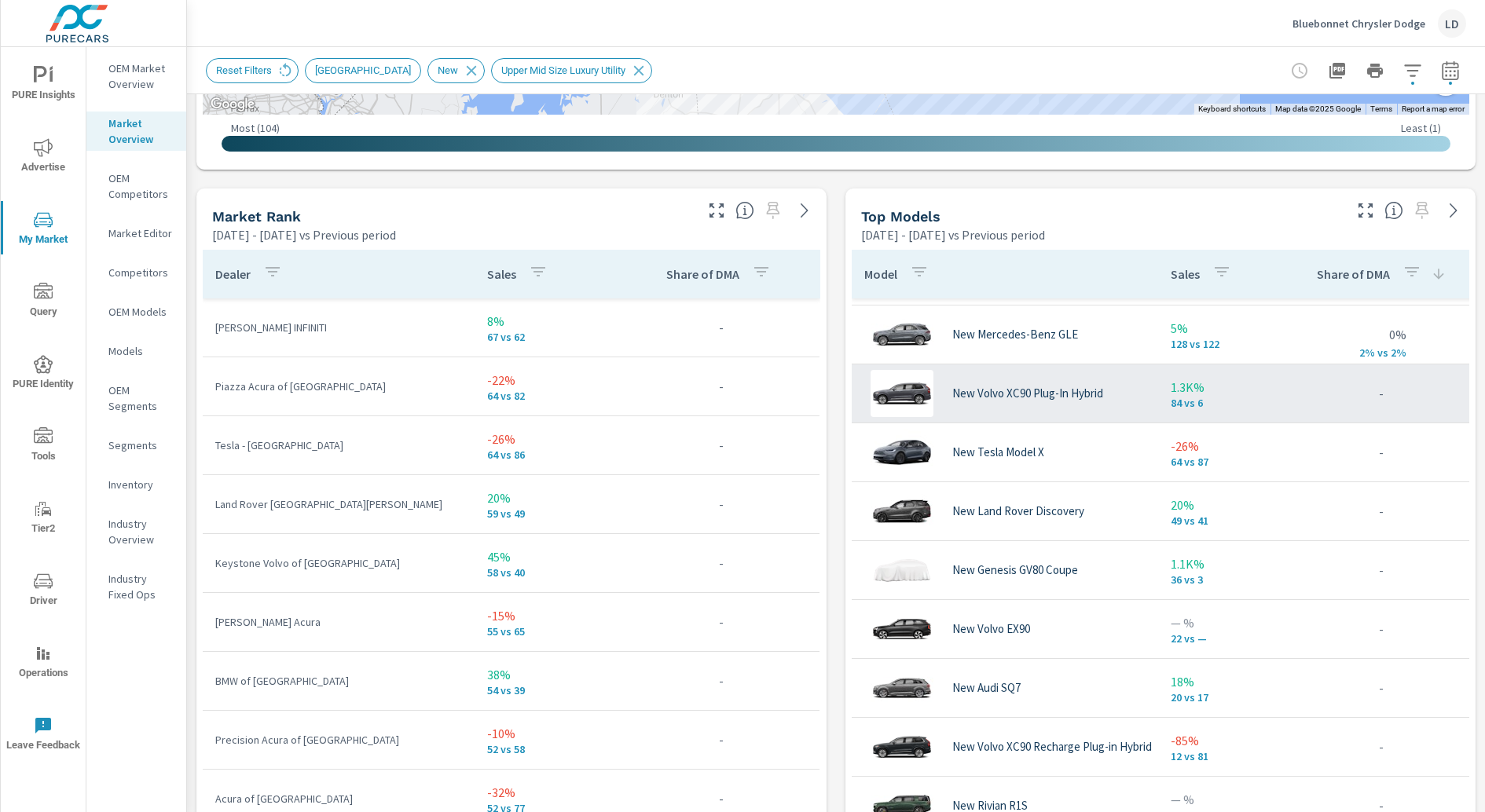
scroll to position [732, 0]
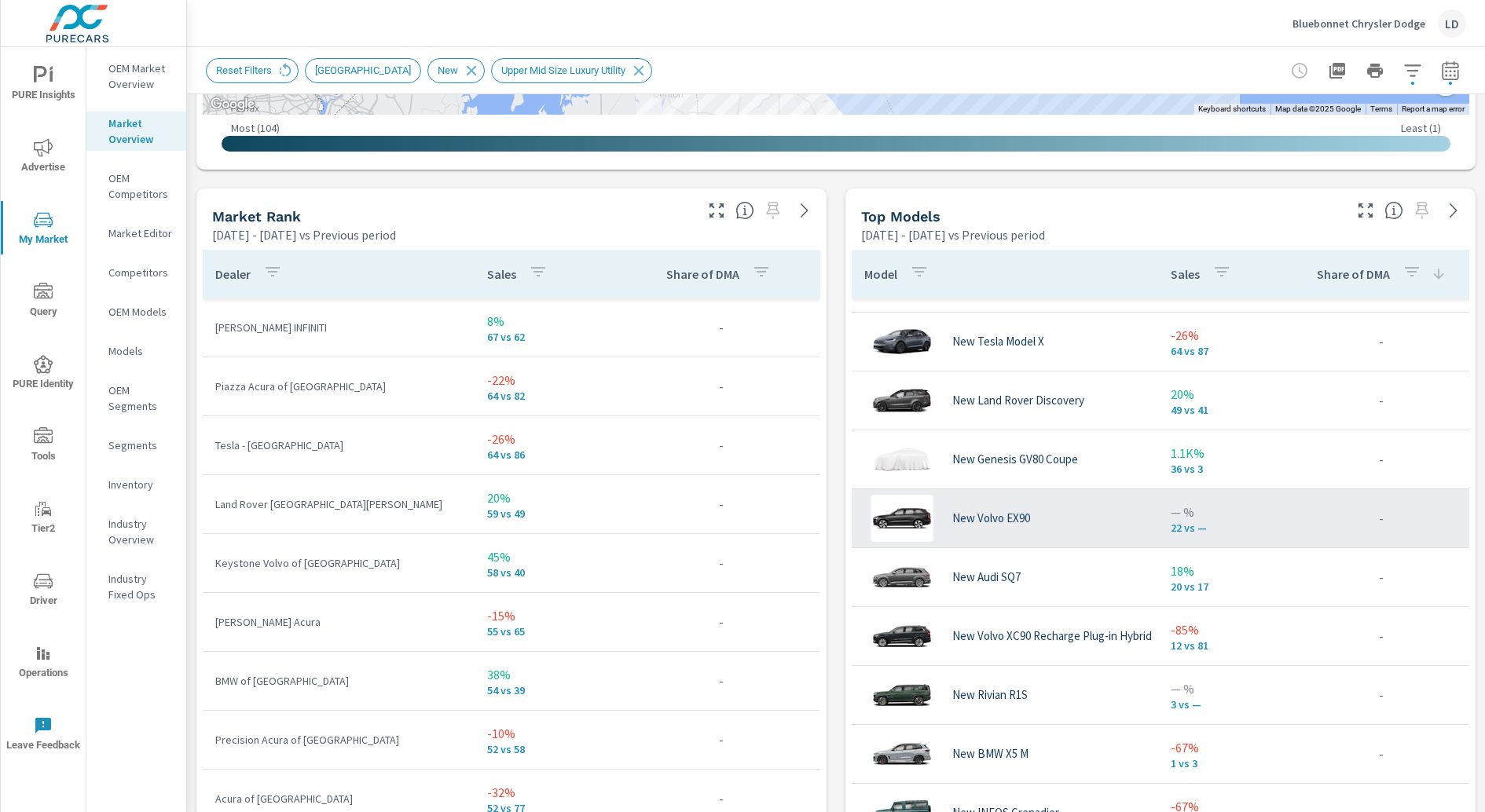
scroll to position [847, 0]
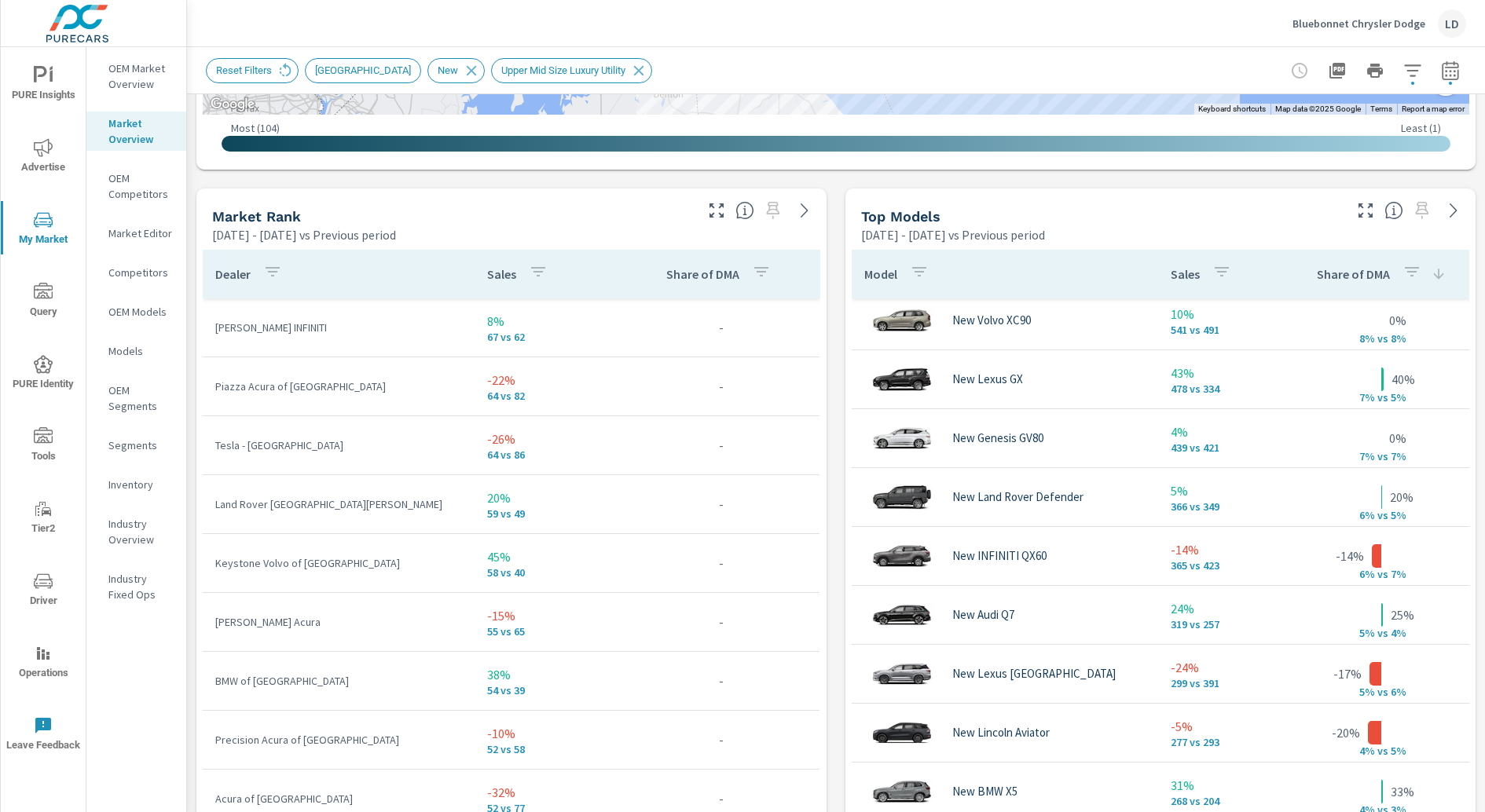
scroll to position [67, 0]
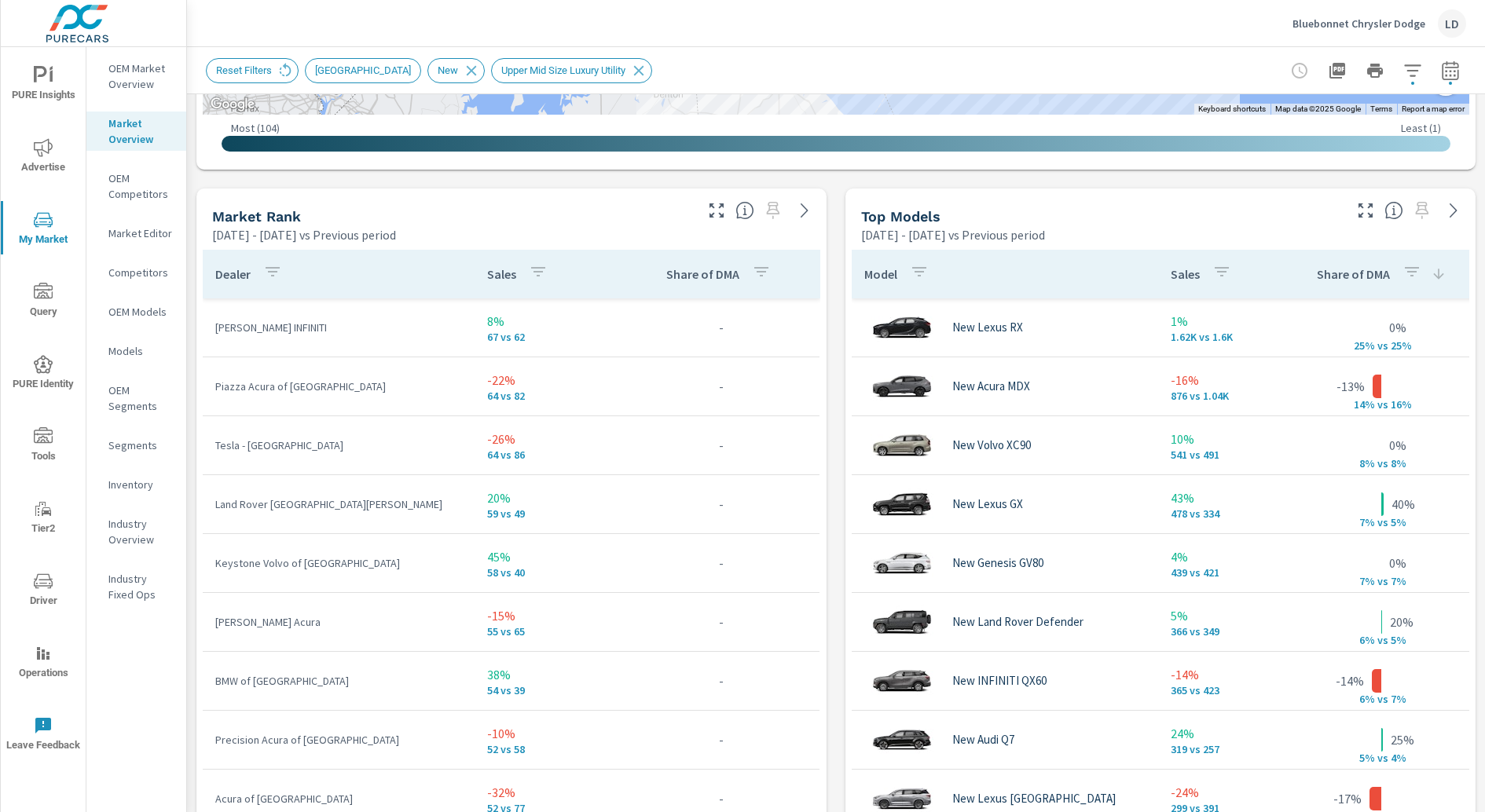
click at [1361, 205] on icon "button" at bounding box center [1365, 210] width 14 height 14
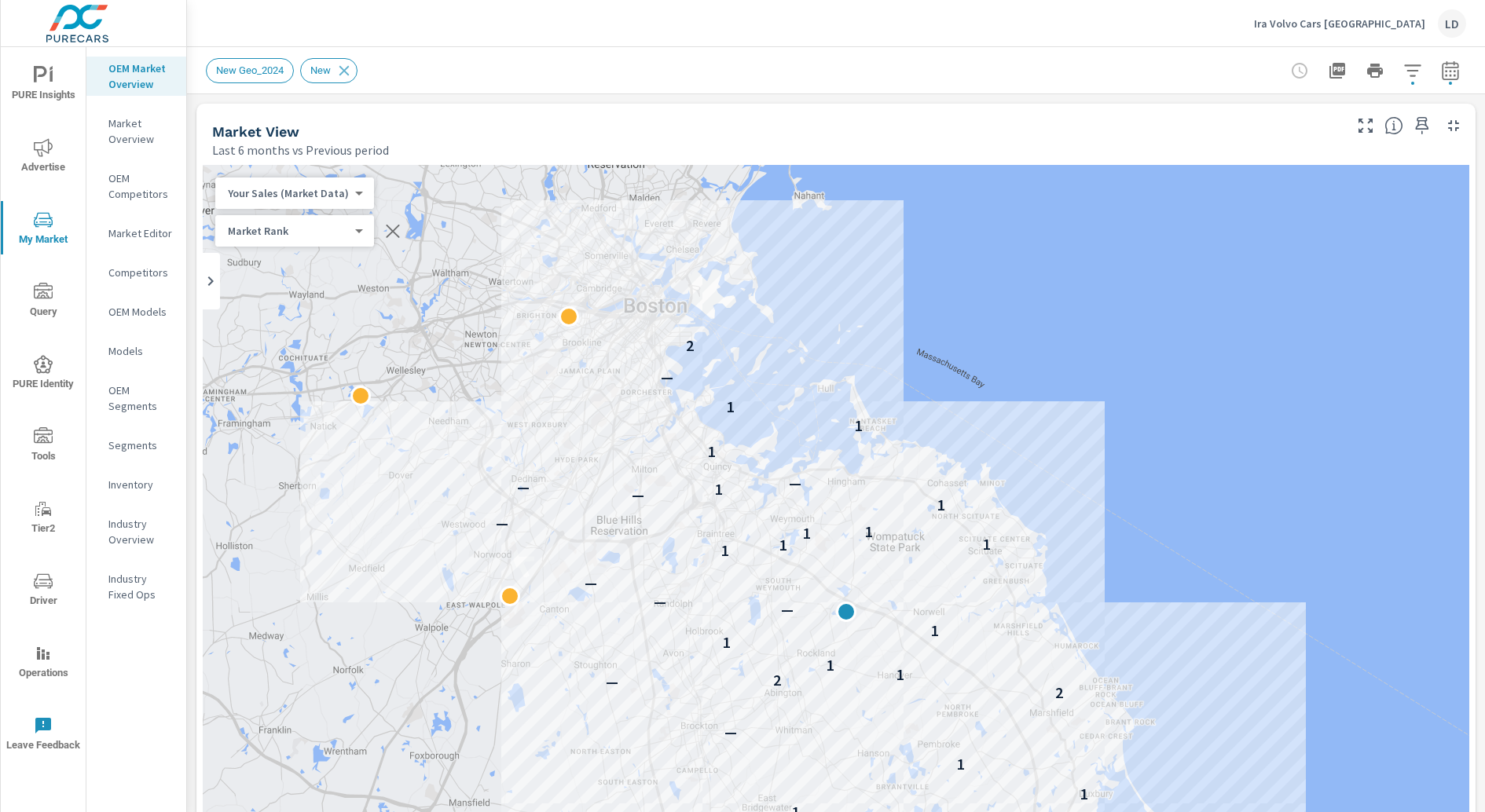
click at [121, 480] on p "Inventory" at bounding box center [141, 485] width 65 height 15
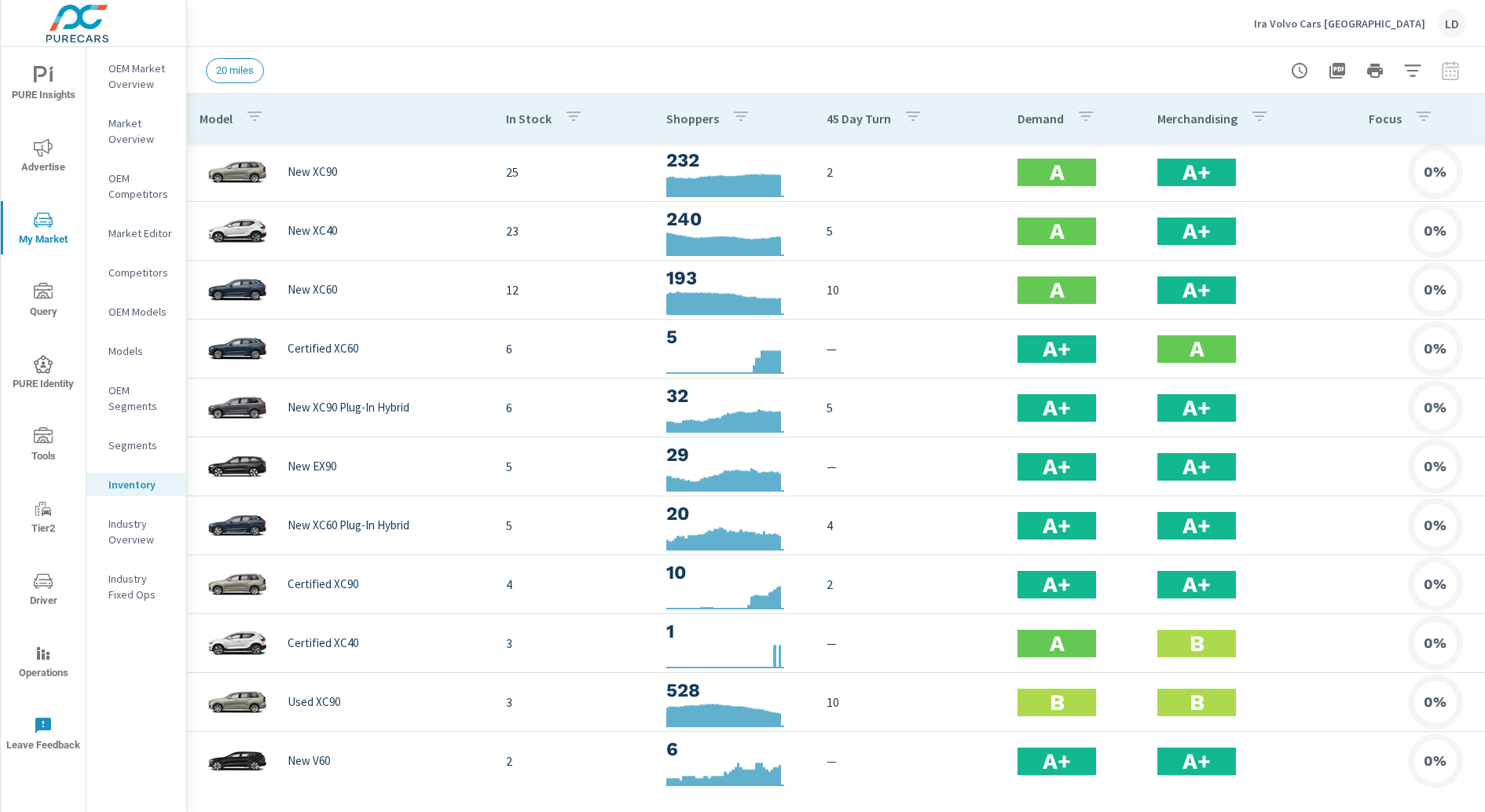
click at [1412, 80] on button "button" at bounding box center [1412, 70] width 32 height 32
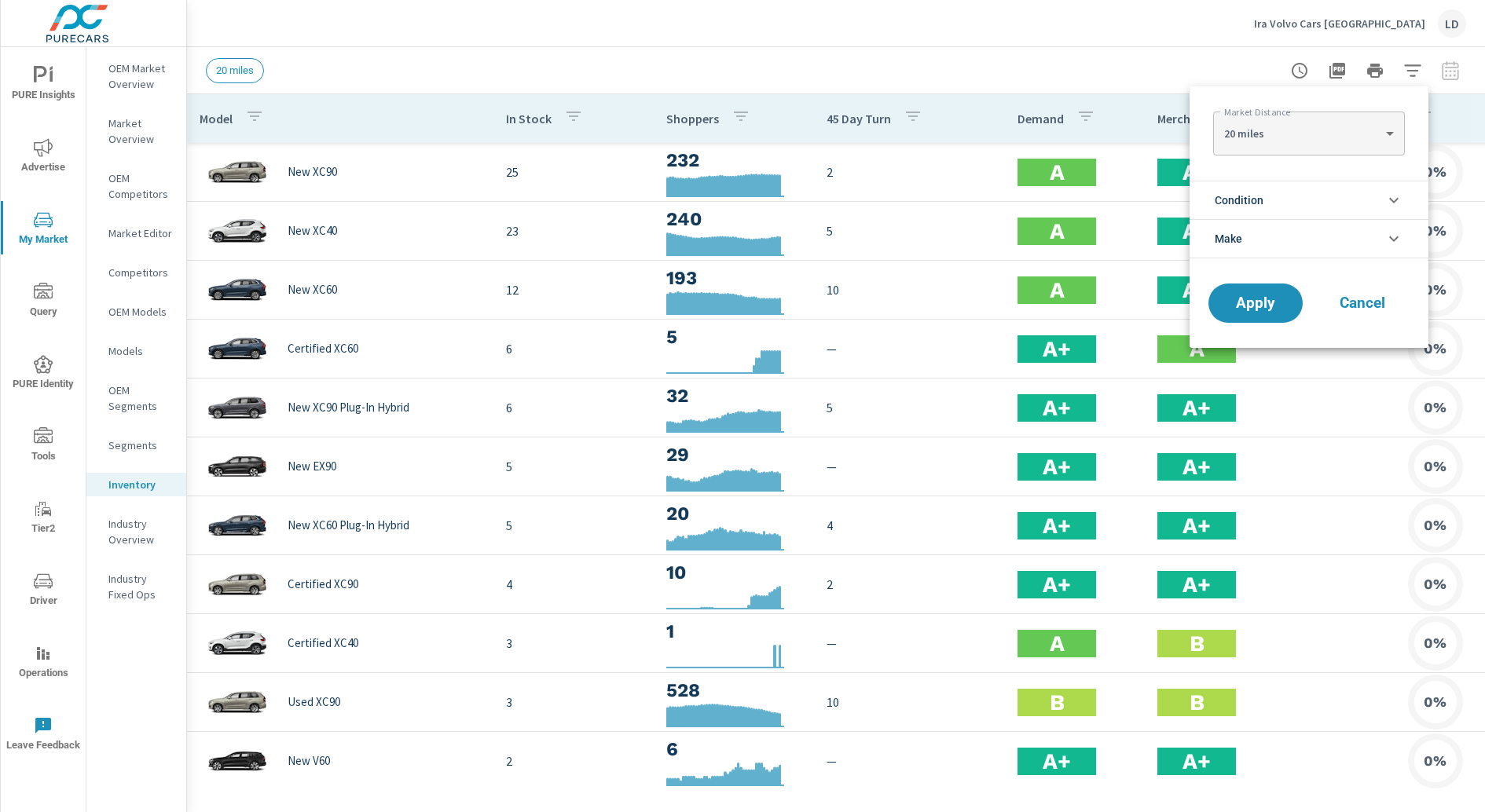
click at [1324, 204] on li "Condition" at bounding box center [1308, 200] width 239 height 38
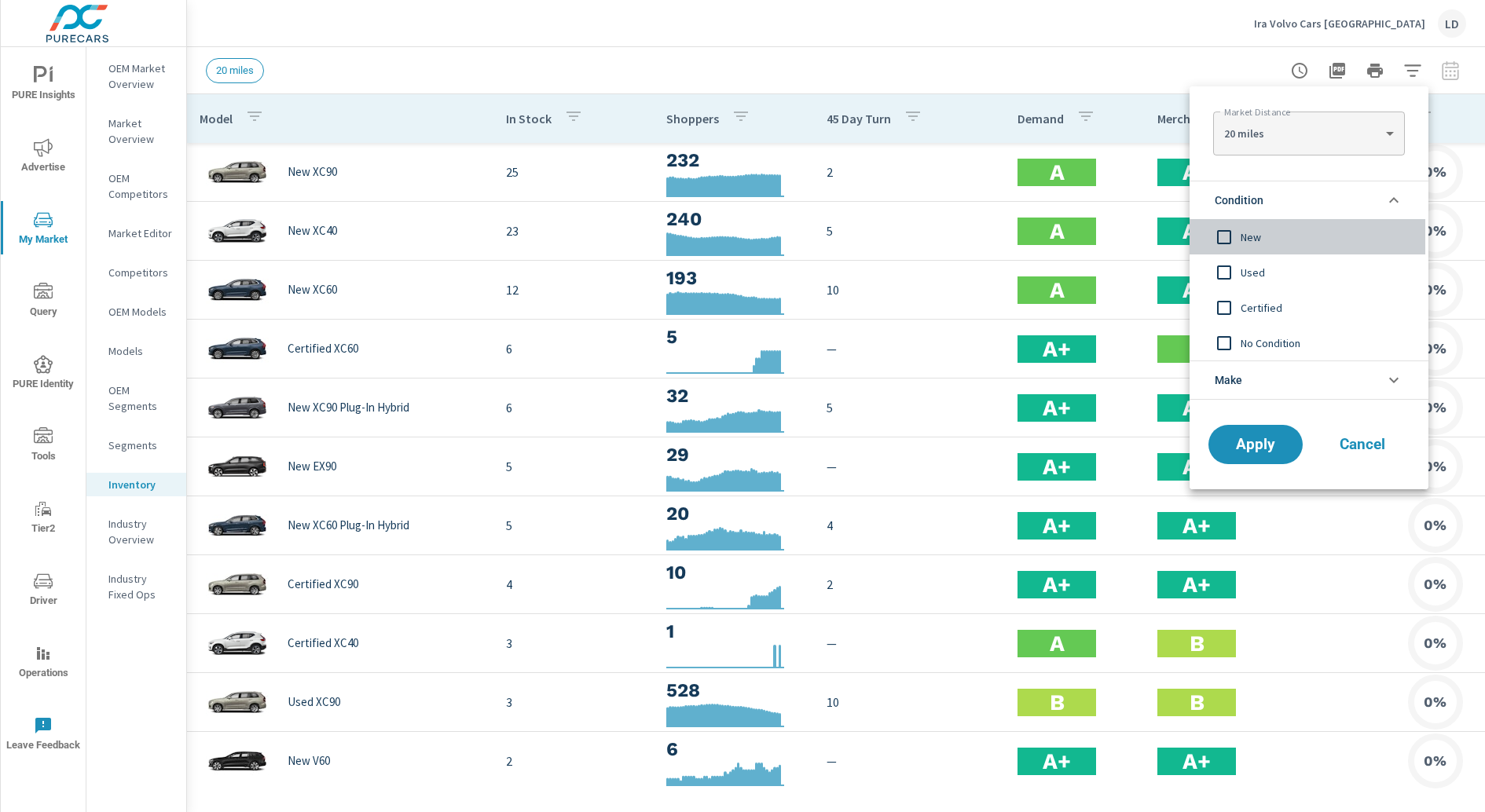
click at [1254, 242] on span "New" at bounding box center [1326, 237] width 172 height 19
click at [1238, 438] on span "Apply" at bounding box center [1255, 445] width 64 height 15
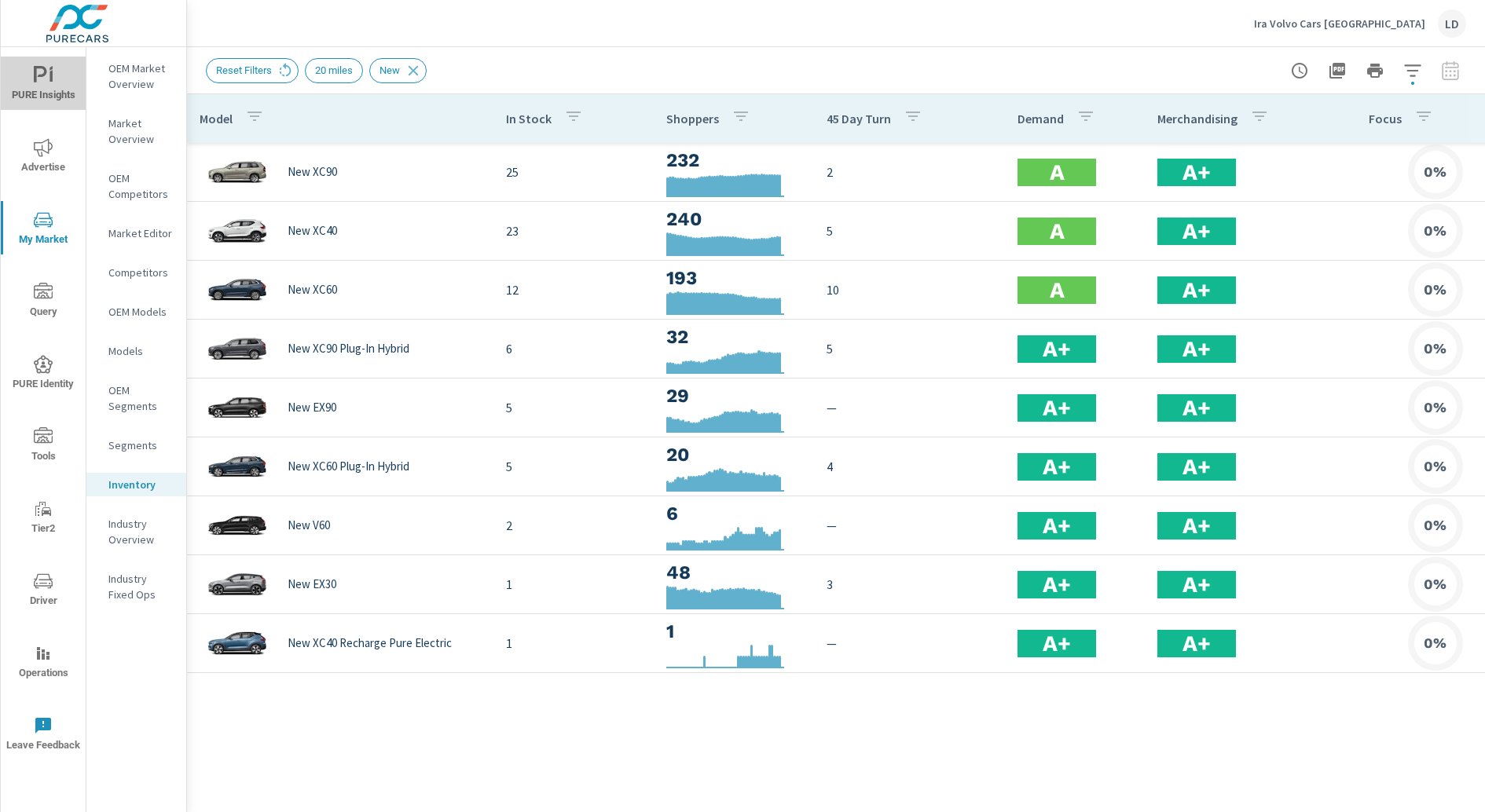
click at [46, 80] on icon "nav menu" at bounding box center [43, 76] width 19 height 19
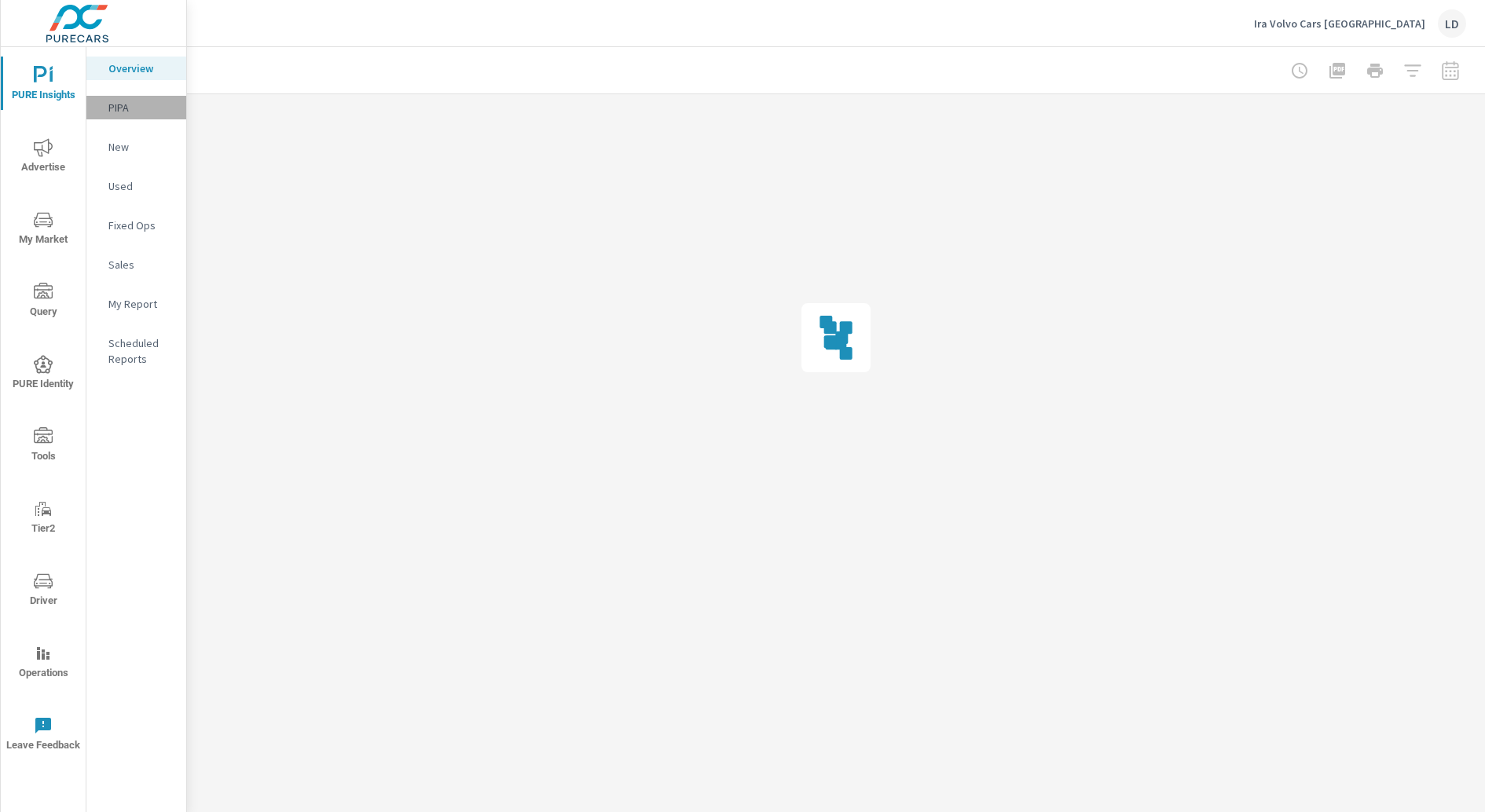
click at [105, 110] on div "PIPA" at bounding box center [136, 107] width 100 height 24
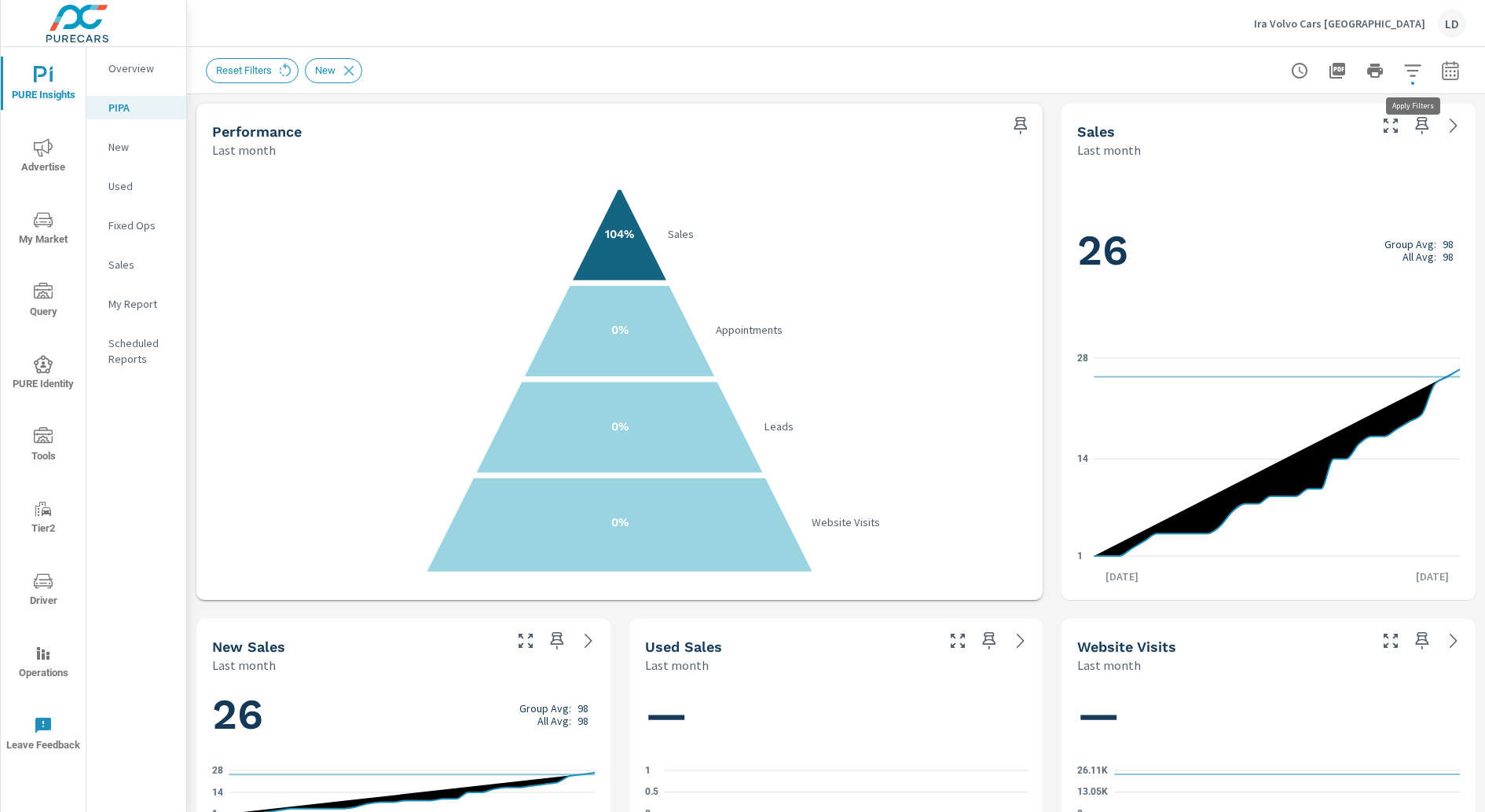
click at [1409, 70] on icon "button" at bounding box center [1411, 70] width 16 height 12
click at [1393, 111] on icon "filter options" at bounding box center [1394, 112] width 19 height 19
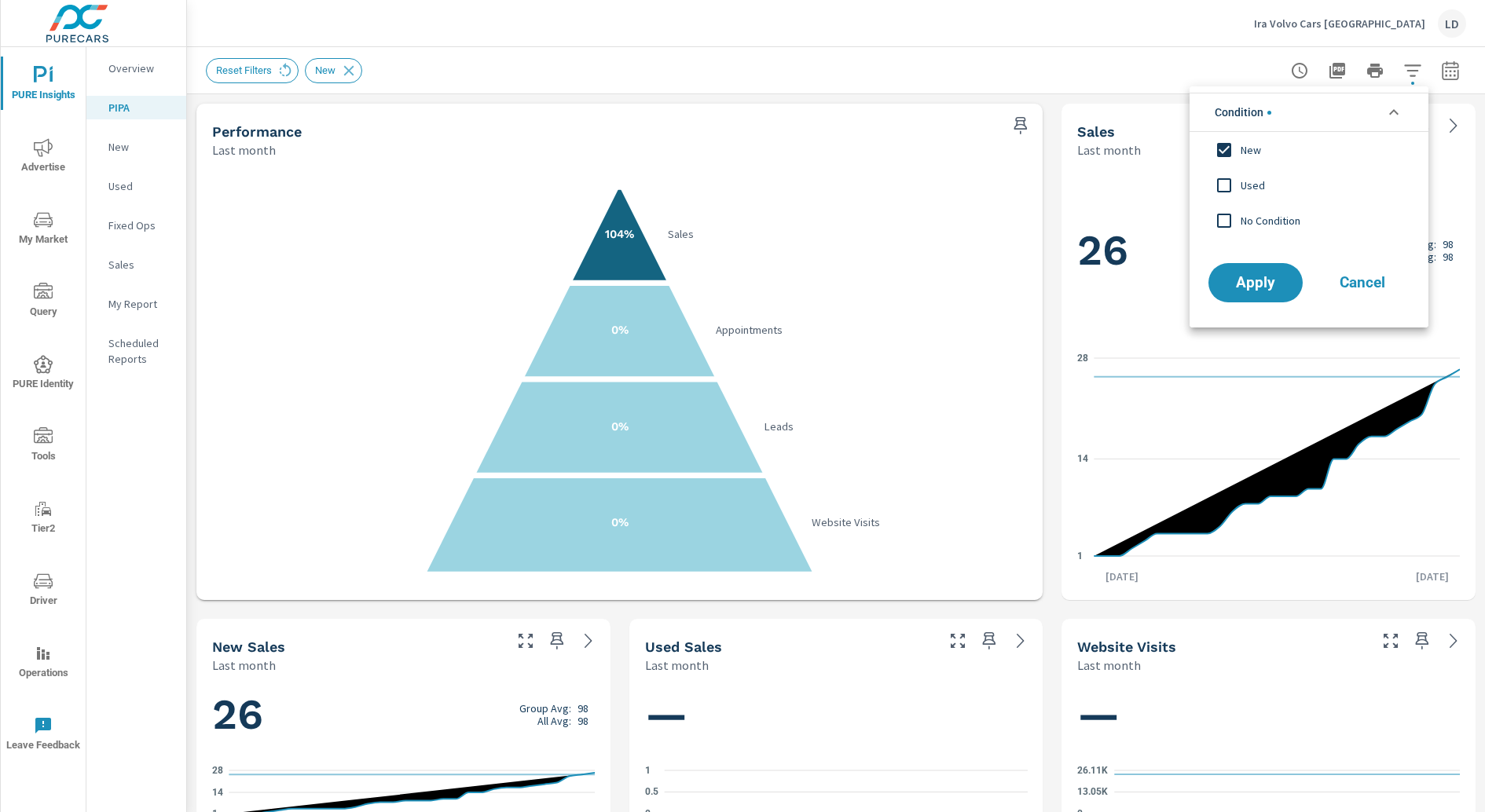
click at [1395, 109] on icon "filter options" at bounding box center [1394, 112] width 19 height 19
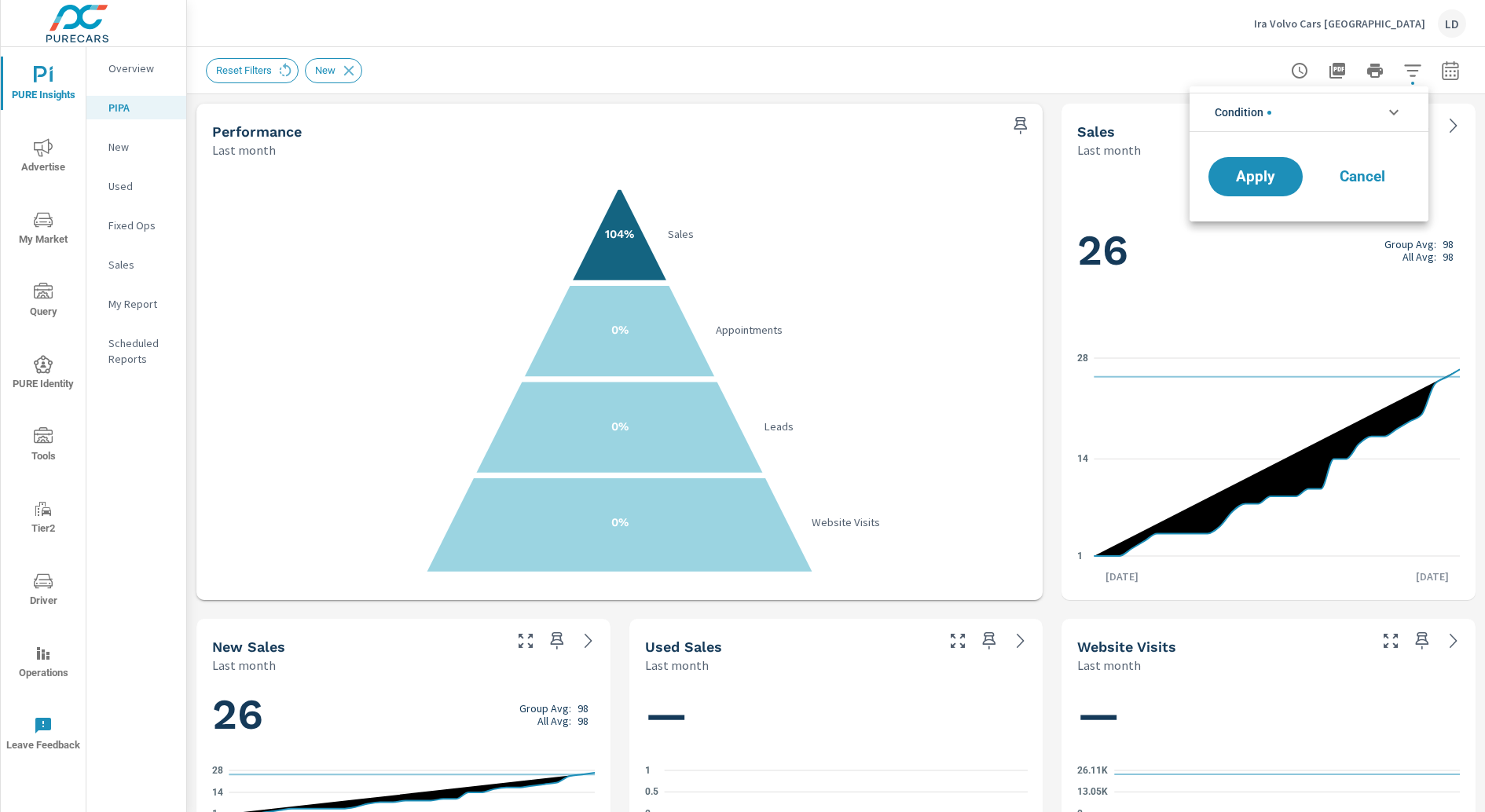
click at [1365, 179] on span "Cancel" at bounding box center [1361, 177] width 62 height 14
